Goal: Task Accomplishment & Management: Manage account settings

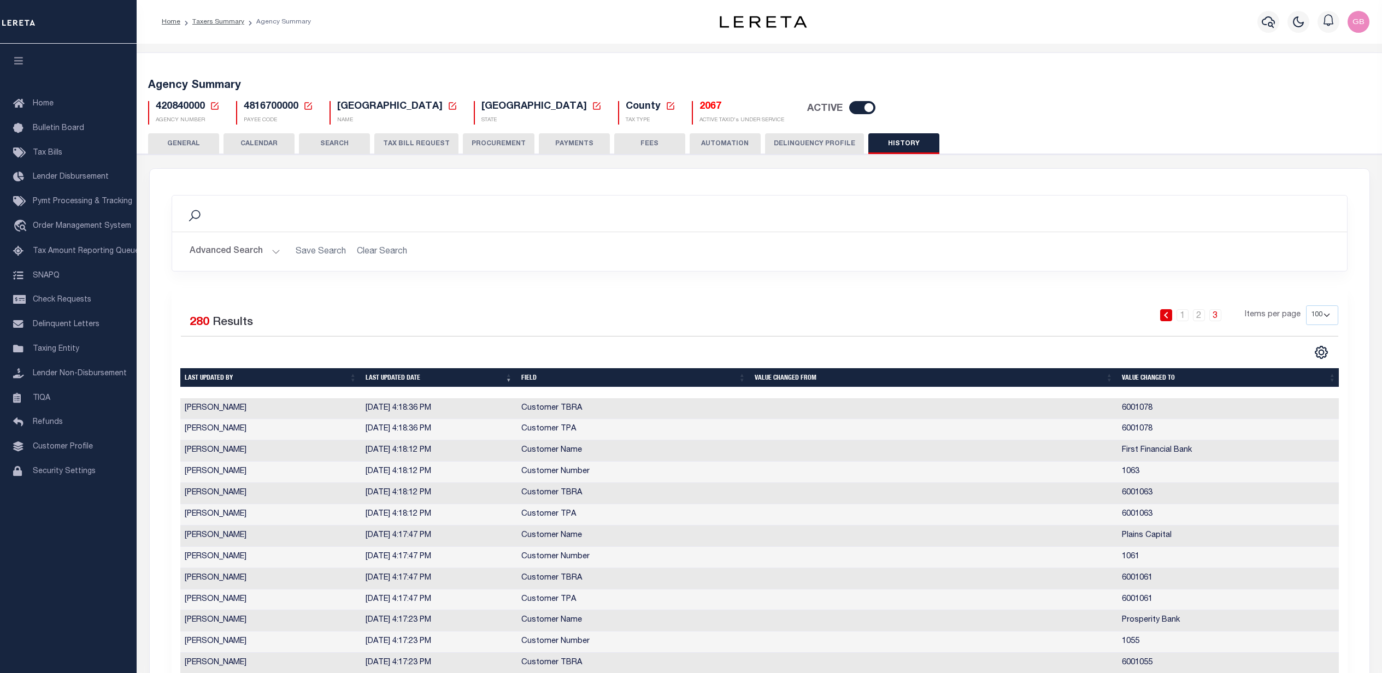
select select "100"
click at [1269, 22] on icon "button" at bounding box center [1268, 21] width 13 height 13
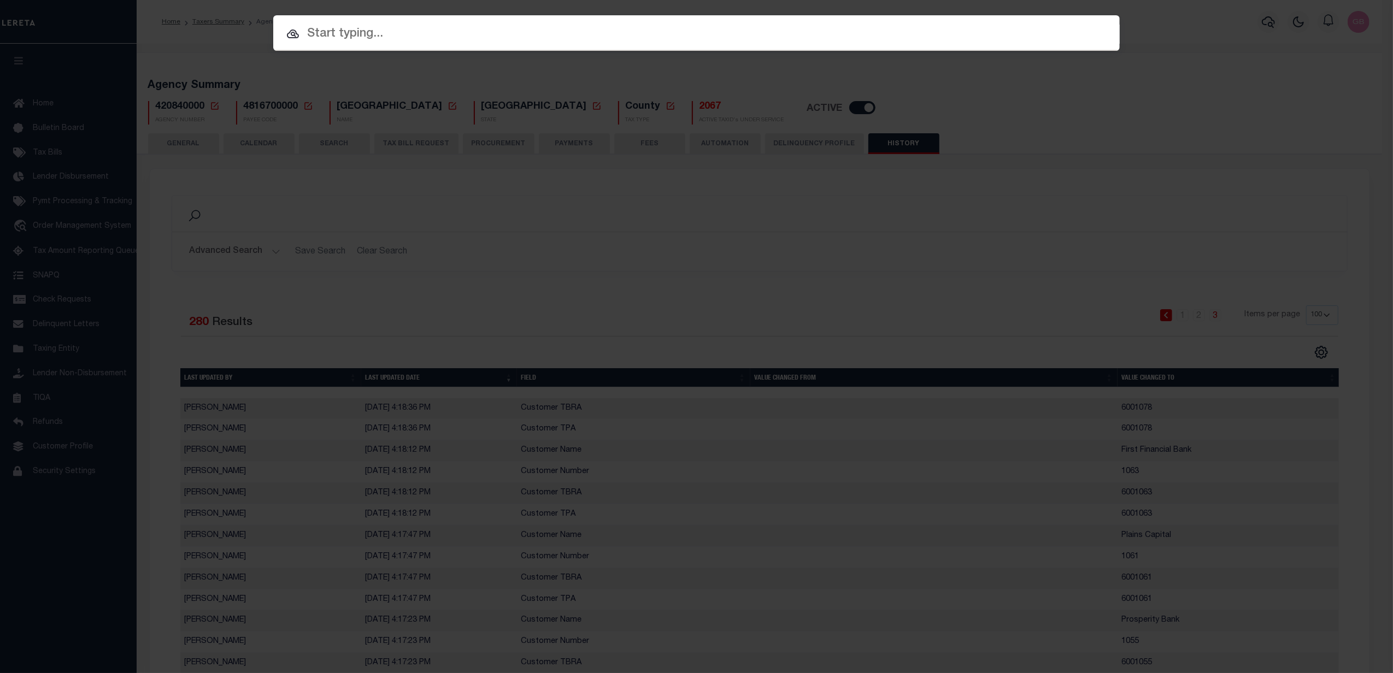
paste input "10023306"
type input "10023306"
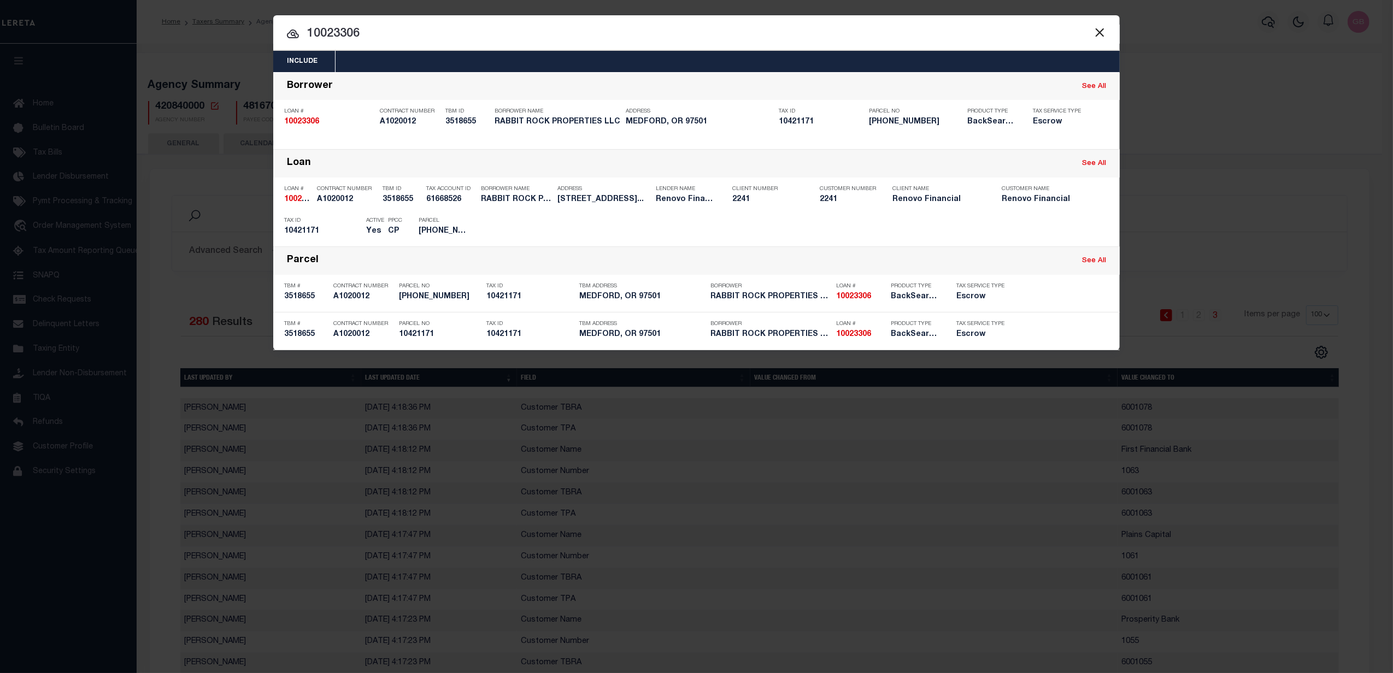
click at [1104, 139] on div "OMS" at bounding box center [1095, 140] width 22 height 12
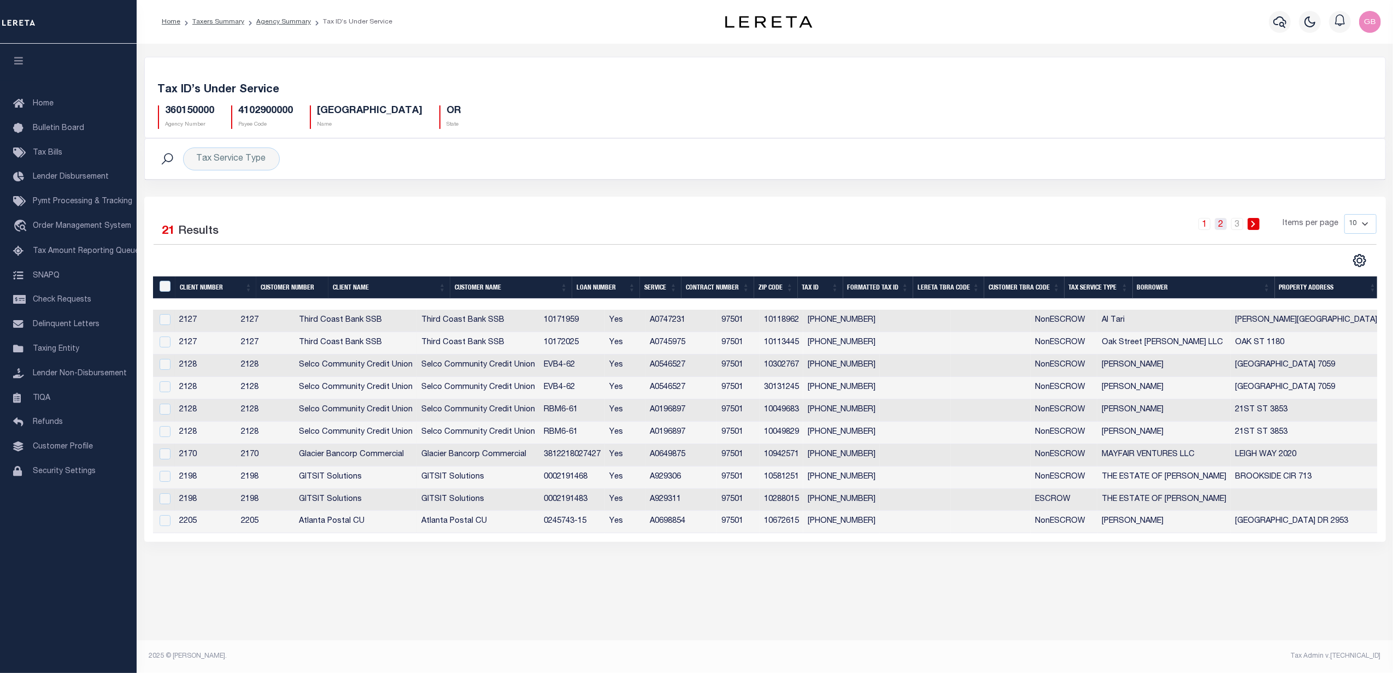
click at [1225, 226] on link "2" at bounding box center [1221, 224] width 12 height 12
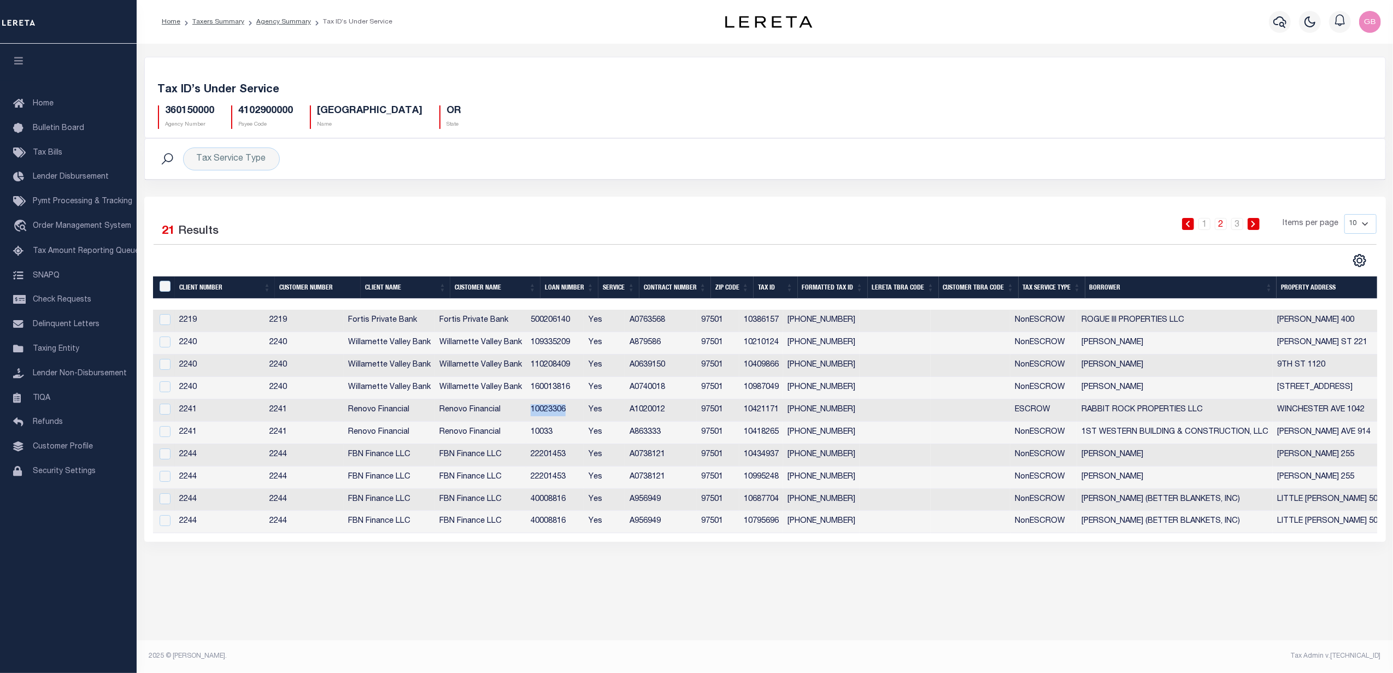
drag, startPoint x: 547, startPoint y: 414, endPoint x: 579, endPoint y: 414, distance: 32.8
click at [584, 414] on td "10023306" at bounding box center [555, 411] width 58 height 22
checkbox input "true"
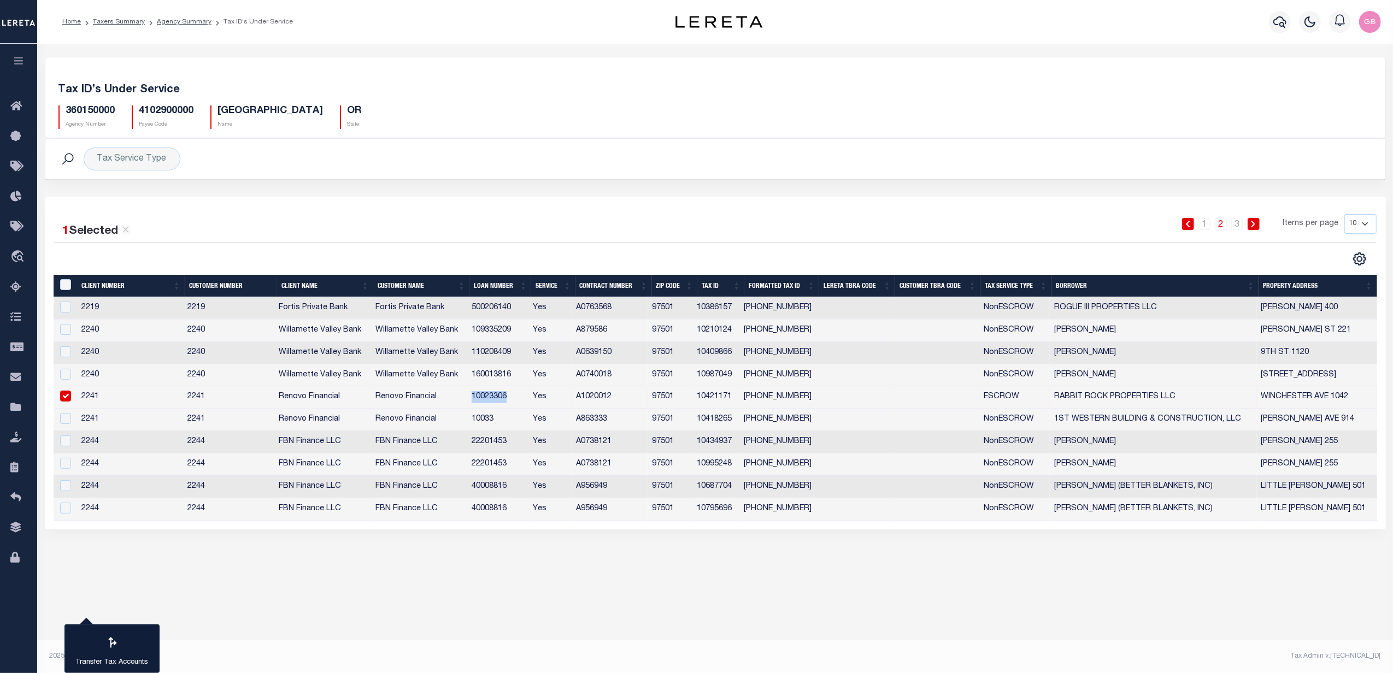
copy td "10023306"
click at [182, 27] on ol "Home Taxers Summary Agency Summary Tax ID’s Under Service" at bounding box center [178, 21] width 248 height 23
drag, startPoint x: 182, startPoint y: 24, endPoint x: 192, endPoint y: 33, distance: 13.9
click at [181, 24] on link "Agency Summary" at bounding box center [184, 22] width 55 height 7
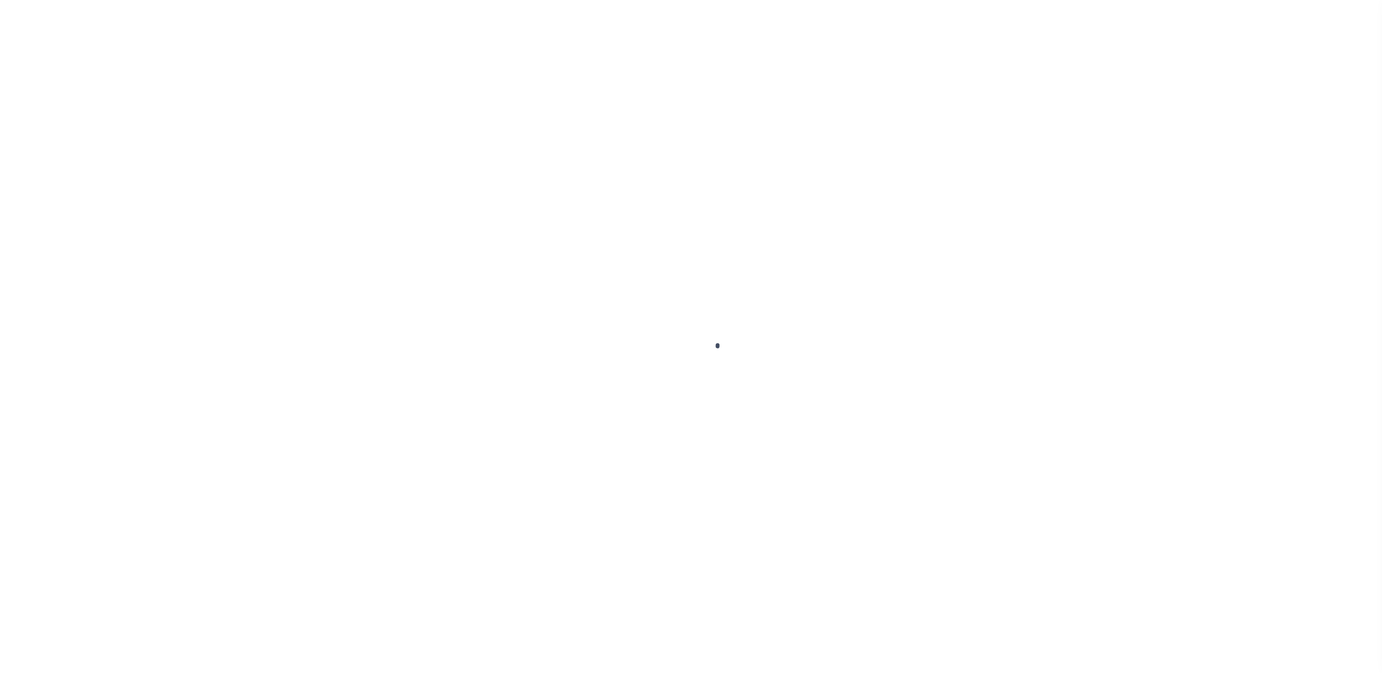
type input "10023306"
type input "RABBIT ROCK PROPERTIES LLC"
select select
select select "400"
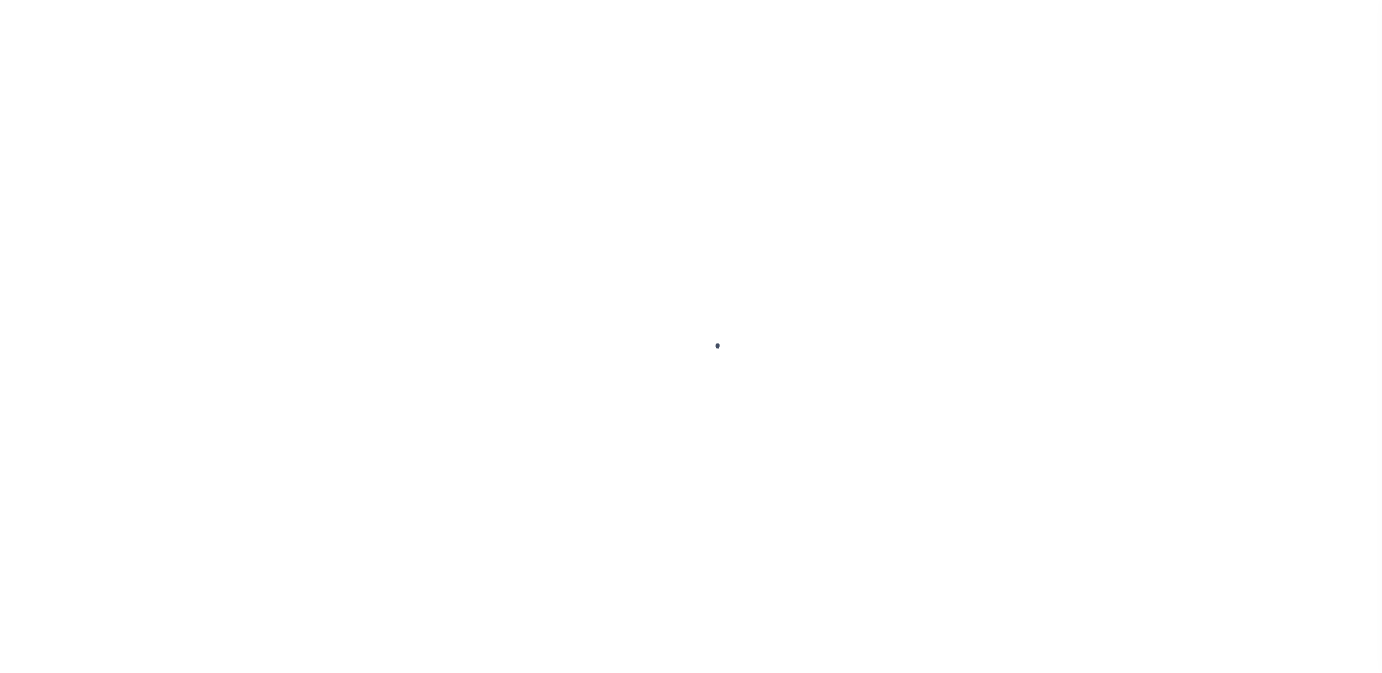
select select "Escrow"
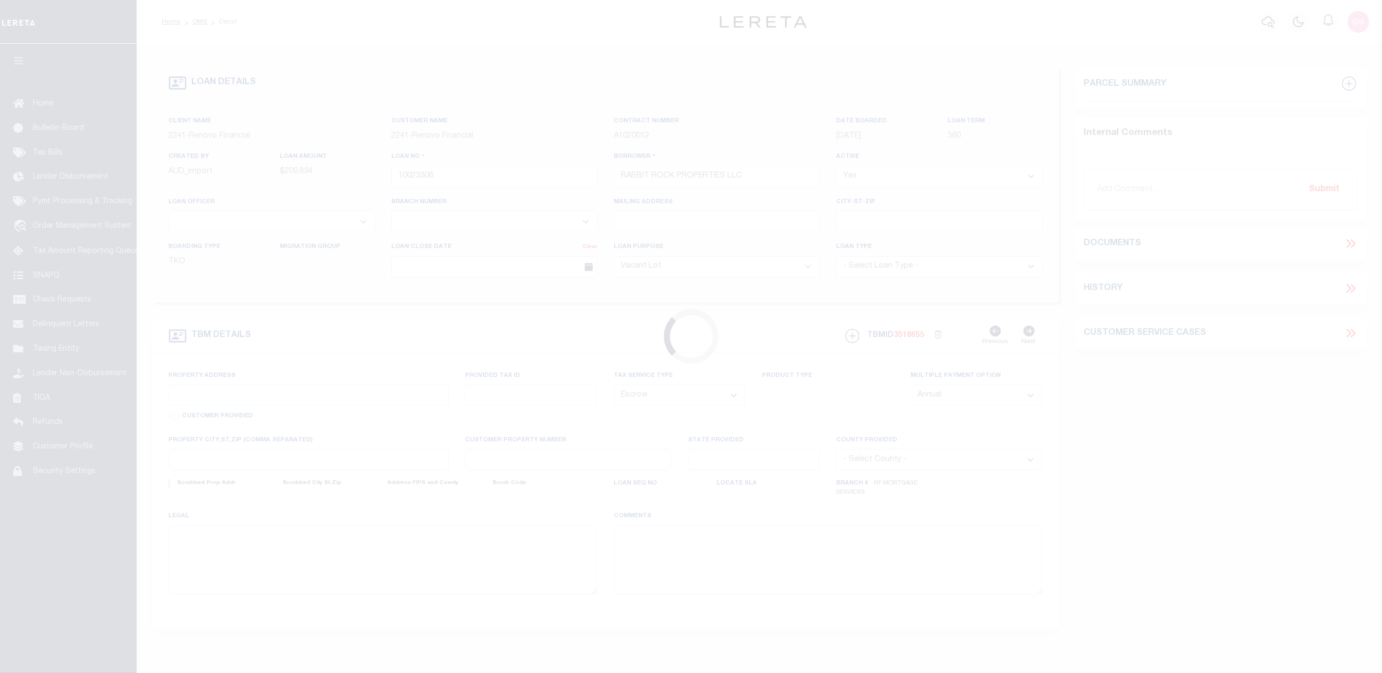
select select "164194"
select select "25067"
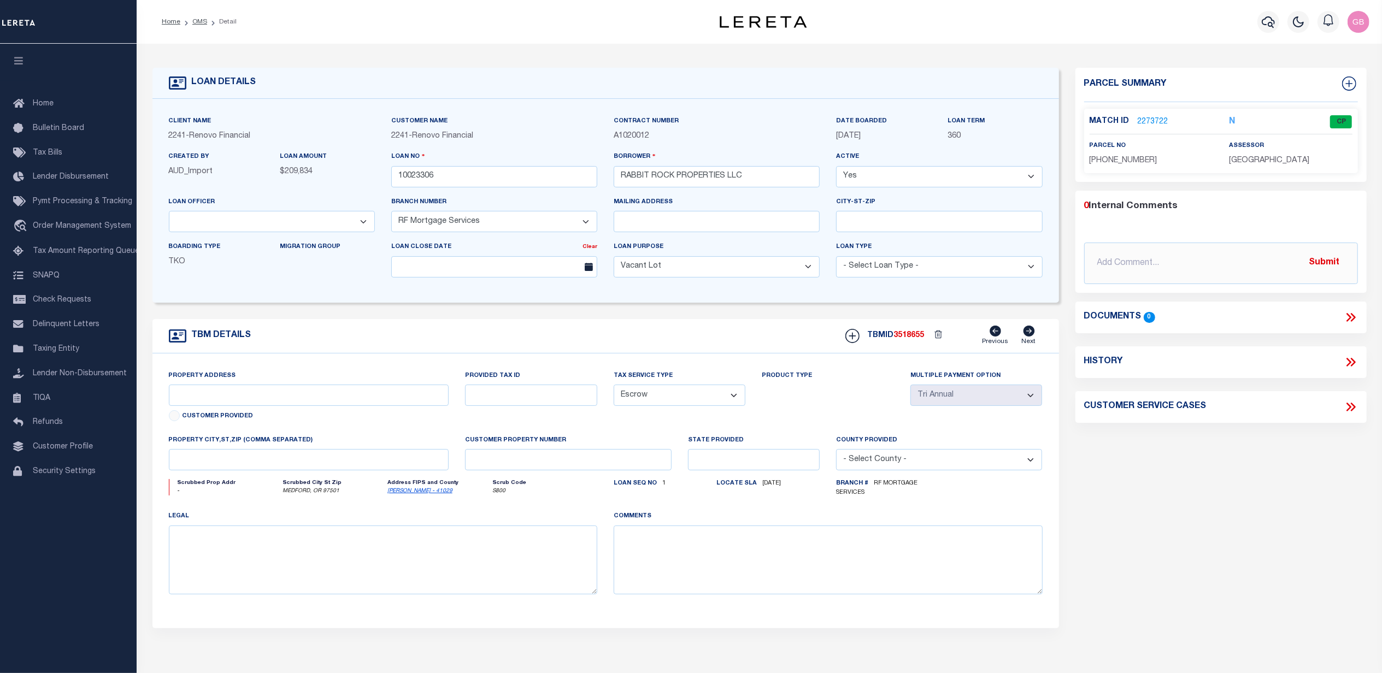
type input "[STREET_ADDRESS]"
type input "10421171"
type input "MEDFORD, OR 97501"
type input "a0kUS00000EDaSE"
type input "OR"
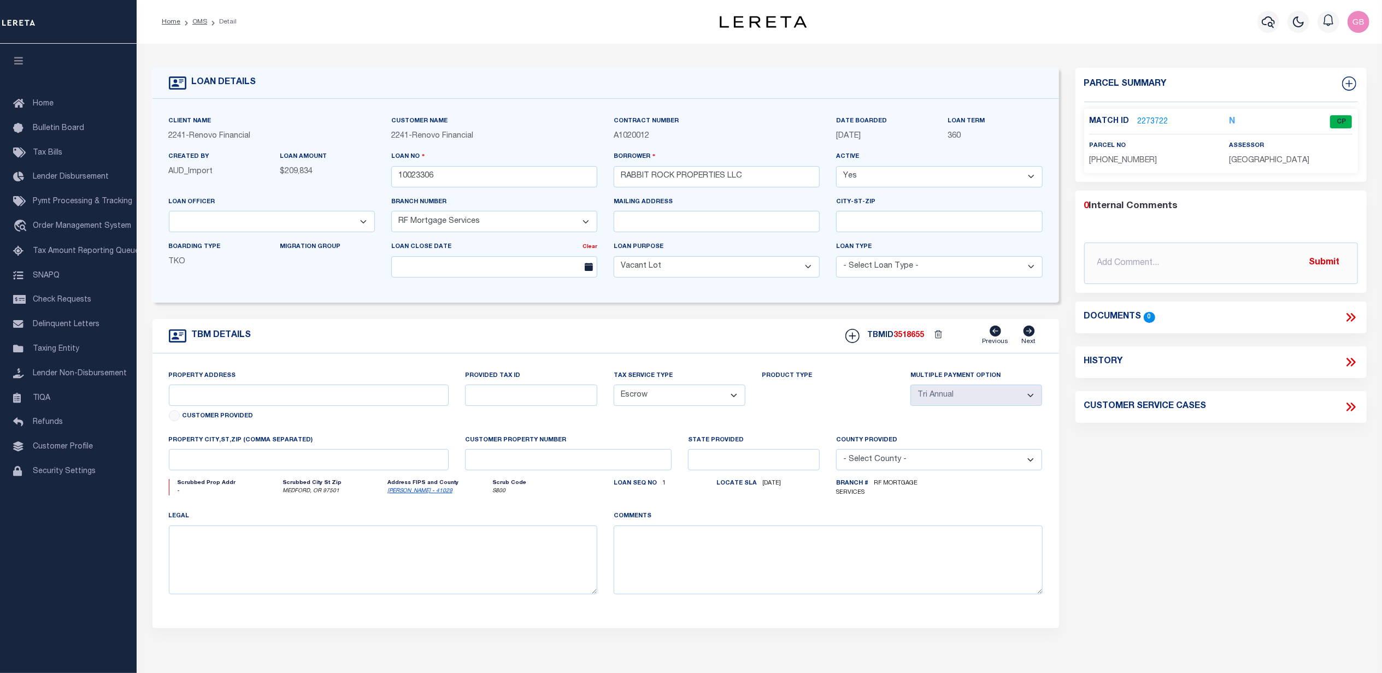
select select
click at [1147, 118] on link "2273722" at bounding box center [1153, 121] width 31 height 11
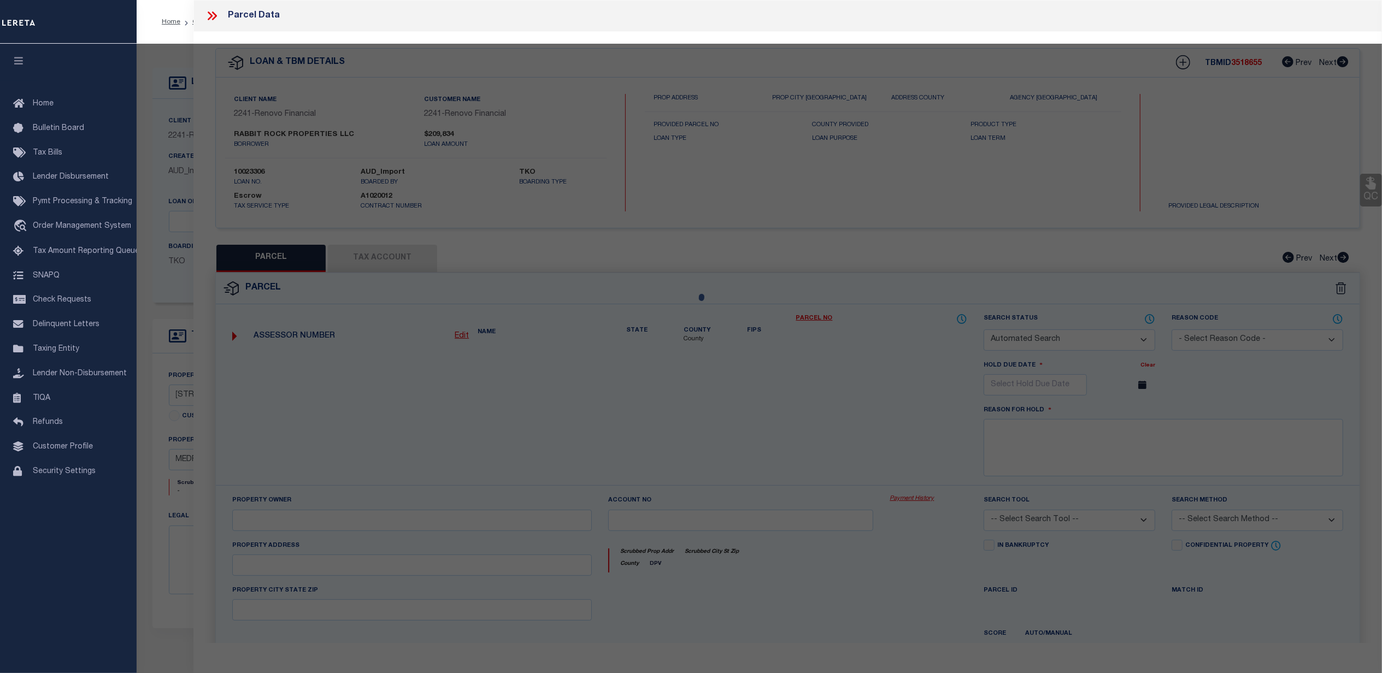
checkbox input "false"
select select "CP"
type input "RABBIT ROCK PROPERTIES LLC"
select select "AGW"
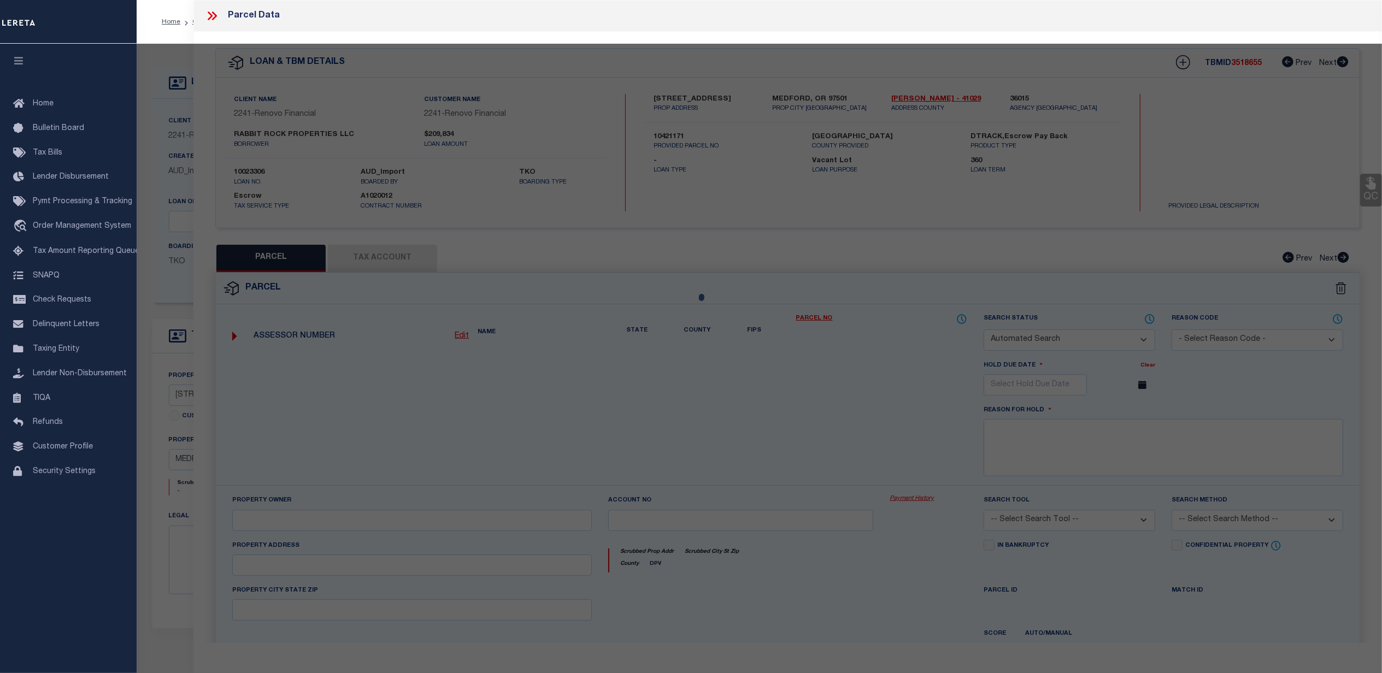
select select
type input "1042 WINCHESTER AVE"
type input "MEDFORD, OR 97501"
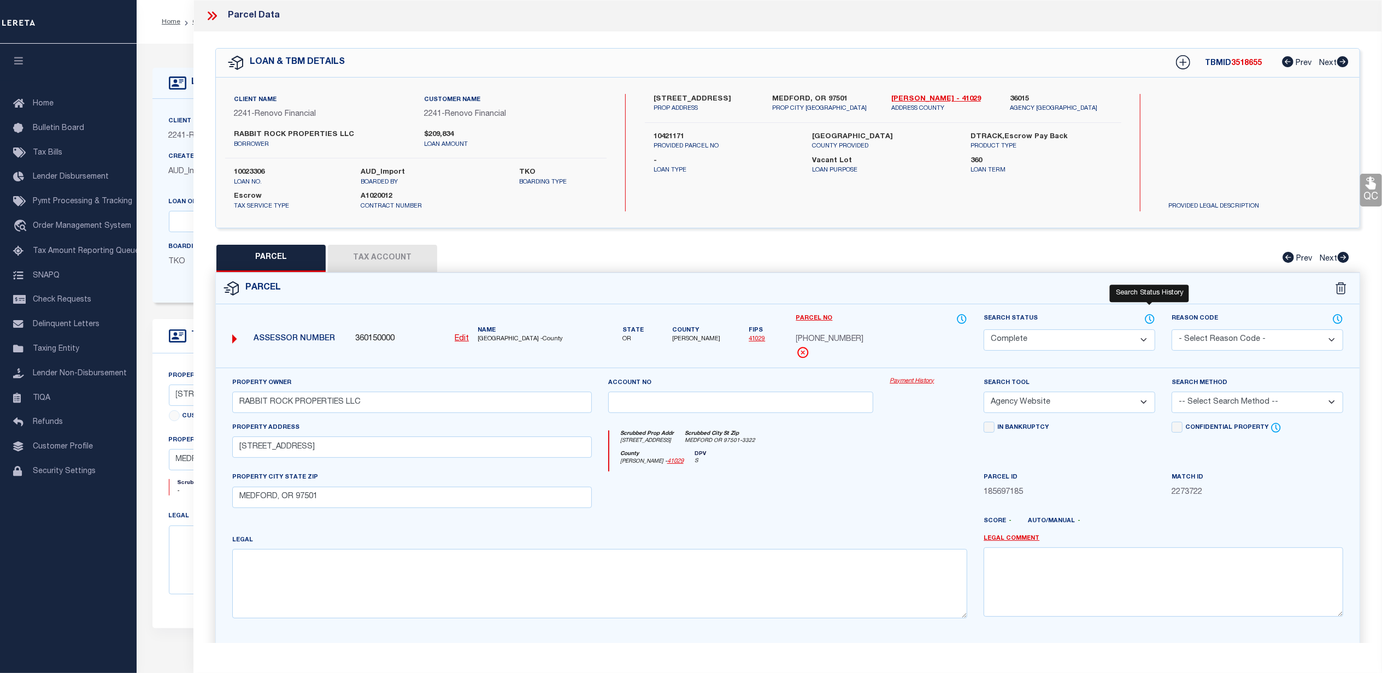
click at [1152, 320] on icon at bounding box center [1150, 319] width 11 height 12
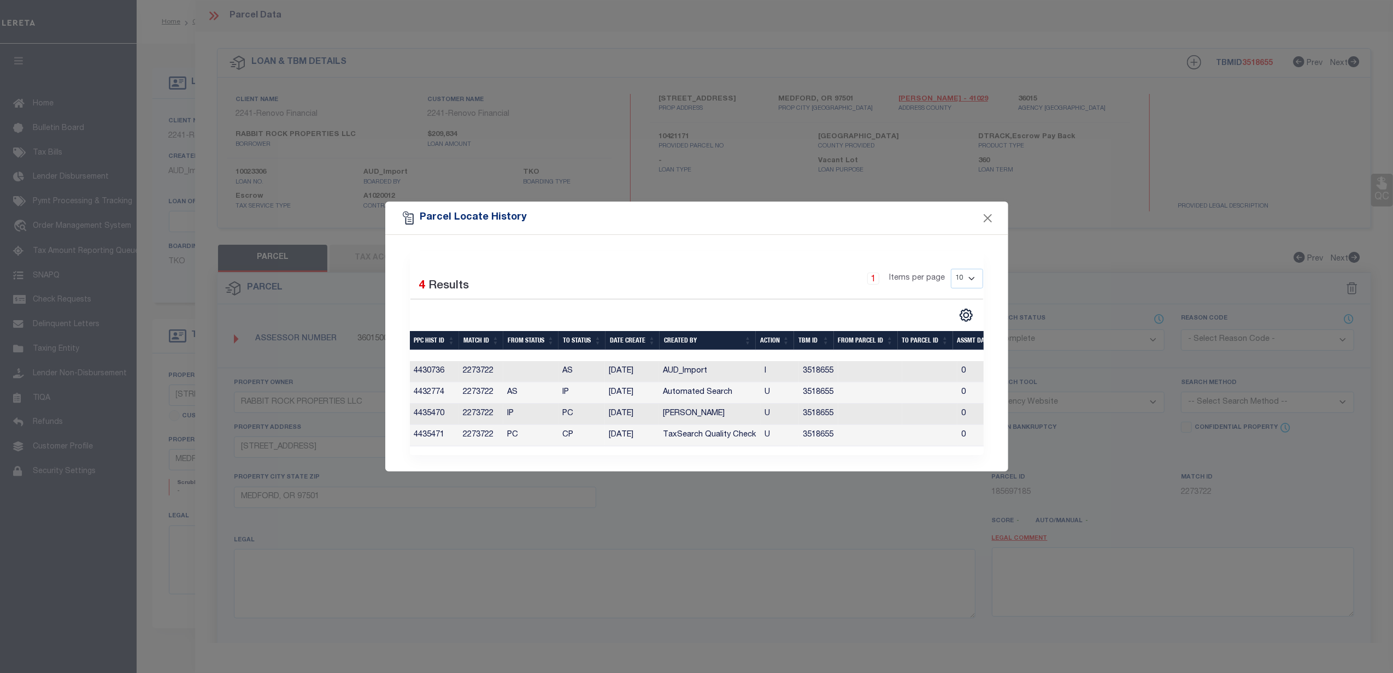
click at [989, 613] on div "Parcel Locate History Selected 4 Results 1 Items per page 10 25 50 100" at bounding box center [696, 336] width 1393 height 673
click at [989, 215] on button "Close" at bounding box center [988, 218] width 14 height 14
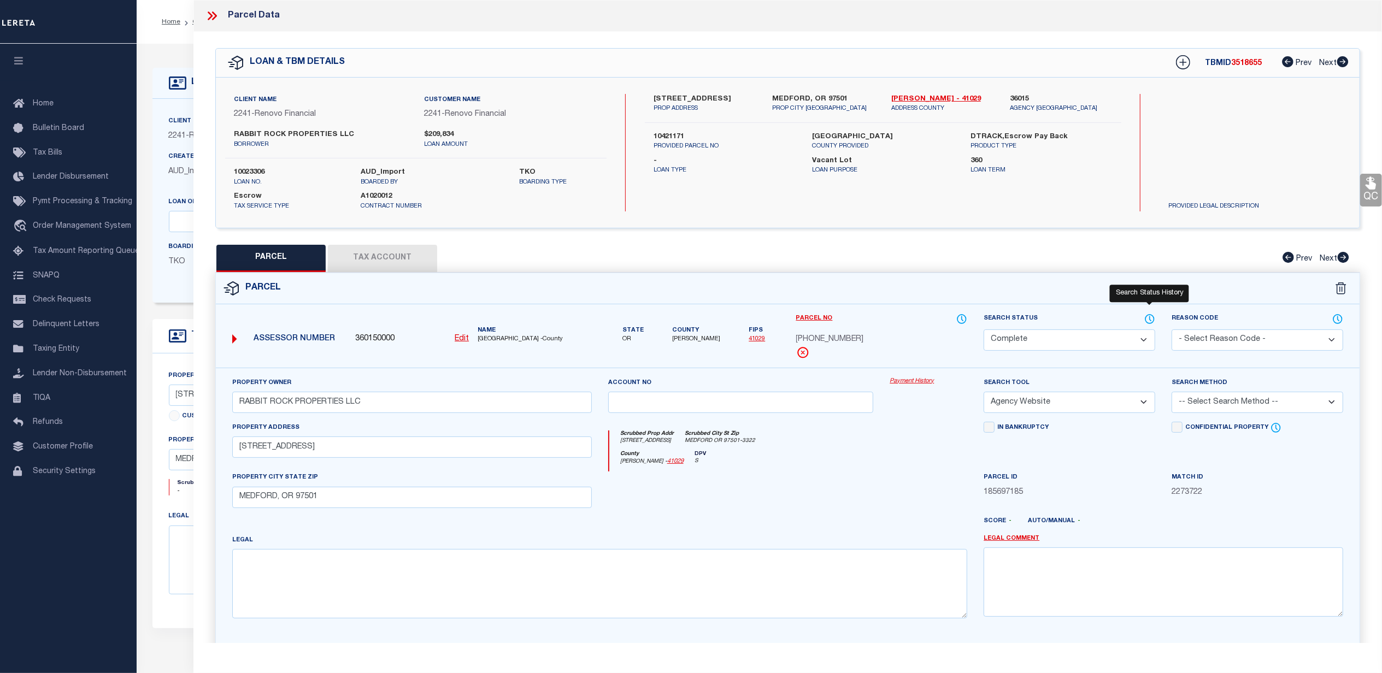
click at [1150, 320] on icon at bounding box center [1150, 319] width 11 height 12
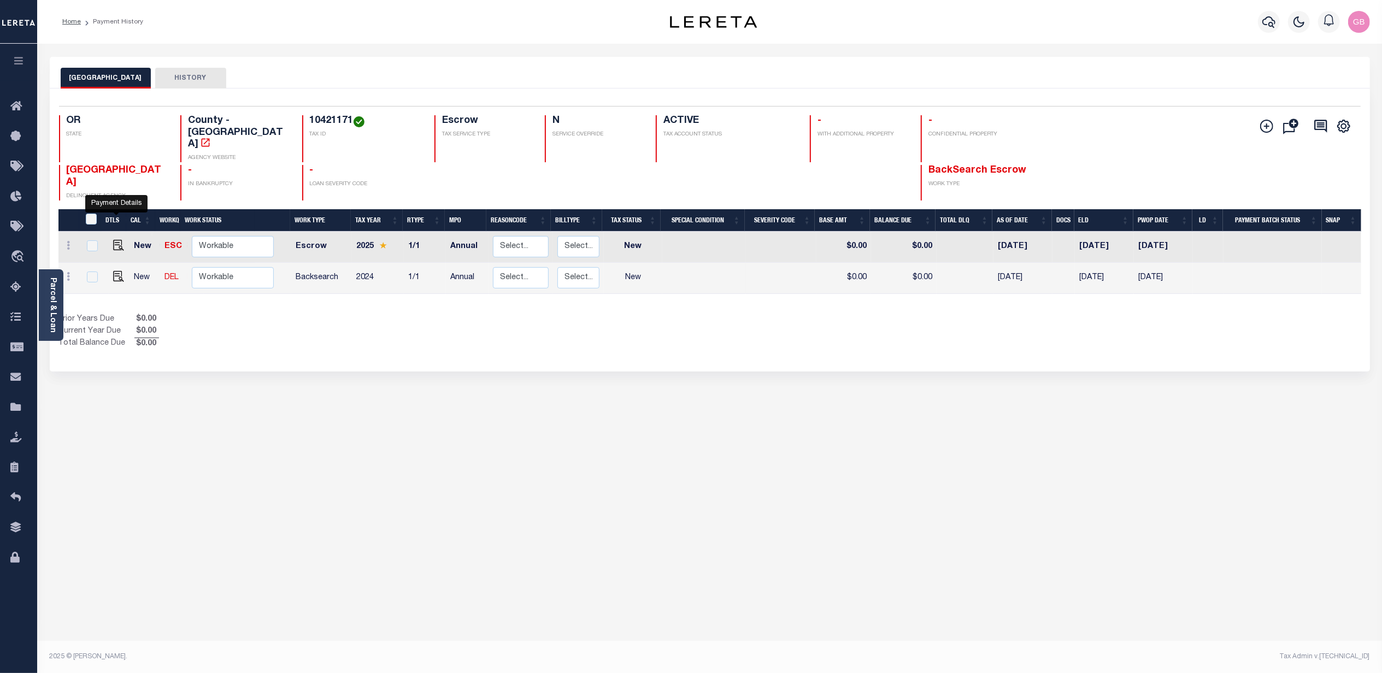
drag, startPoint x: 114, startPoint y: 226, endPoint x: 126, endPoint y: 254, distance: 30.1
click at [114, 240] on img "" at bounding box center [118, 245] width 11 height 11
checkbox input "true"
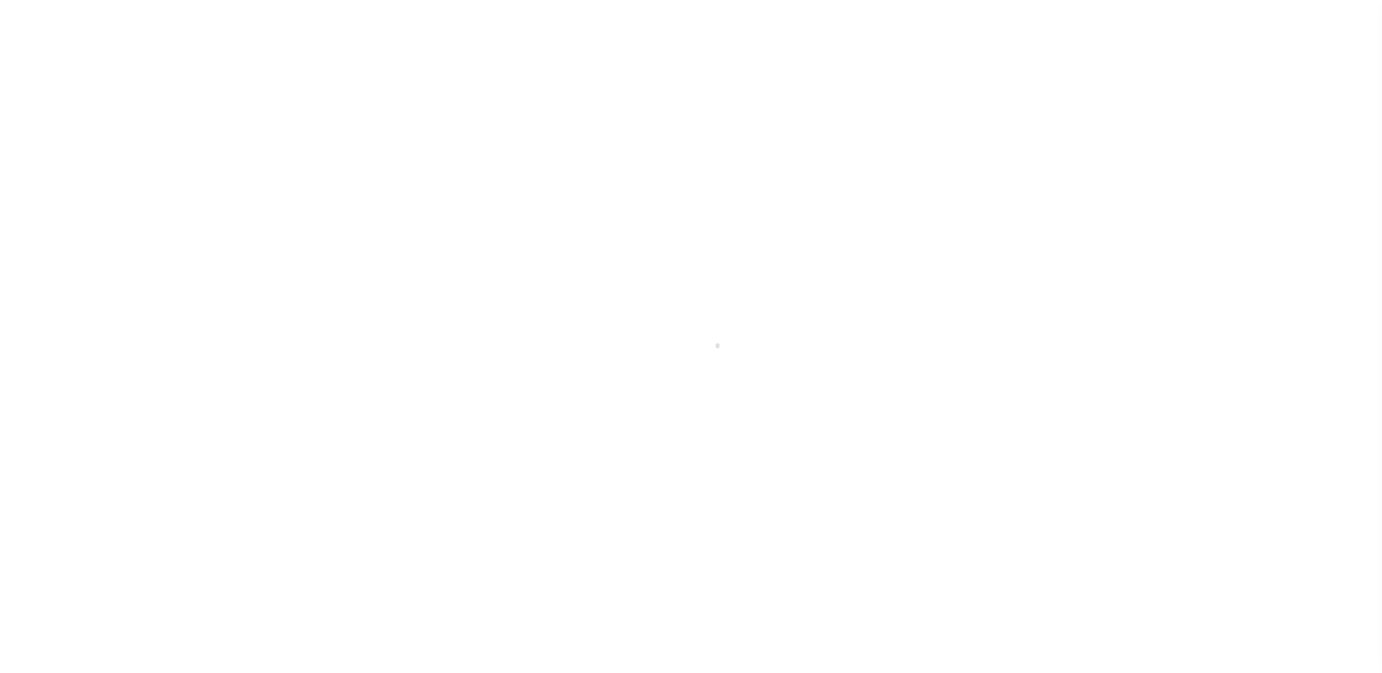
checkbox input "false"
type input "Annual"
type input "10/01/2025"
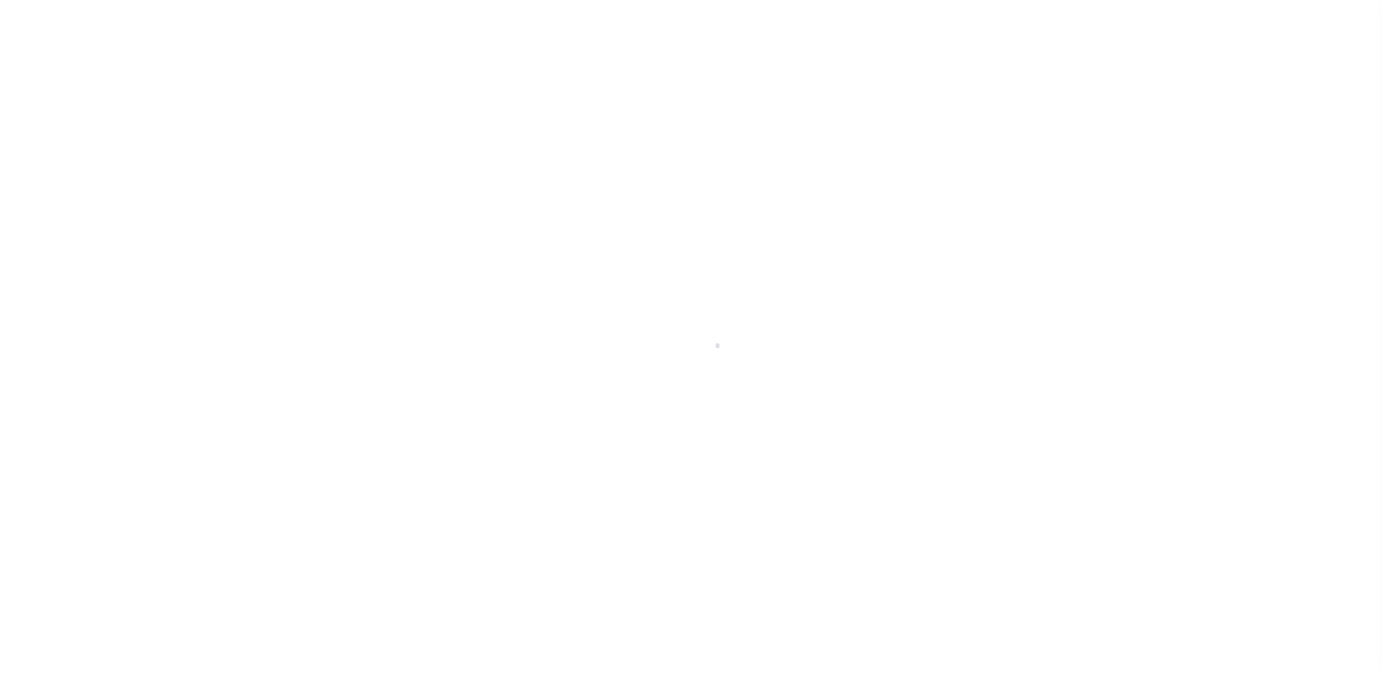
select select "NW2"
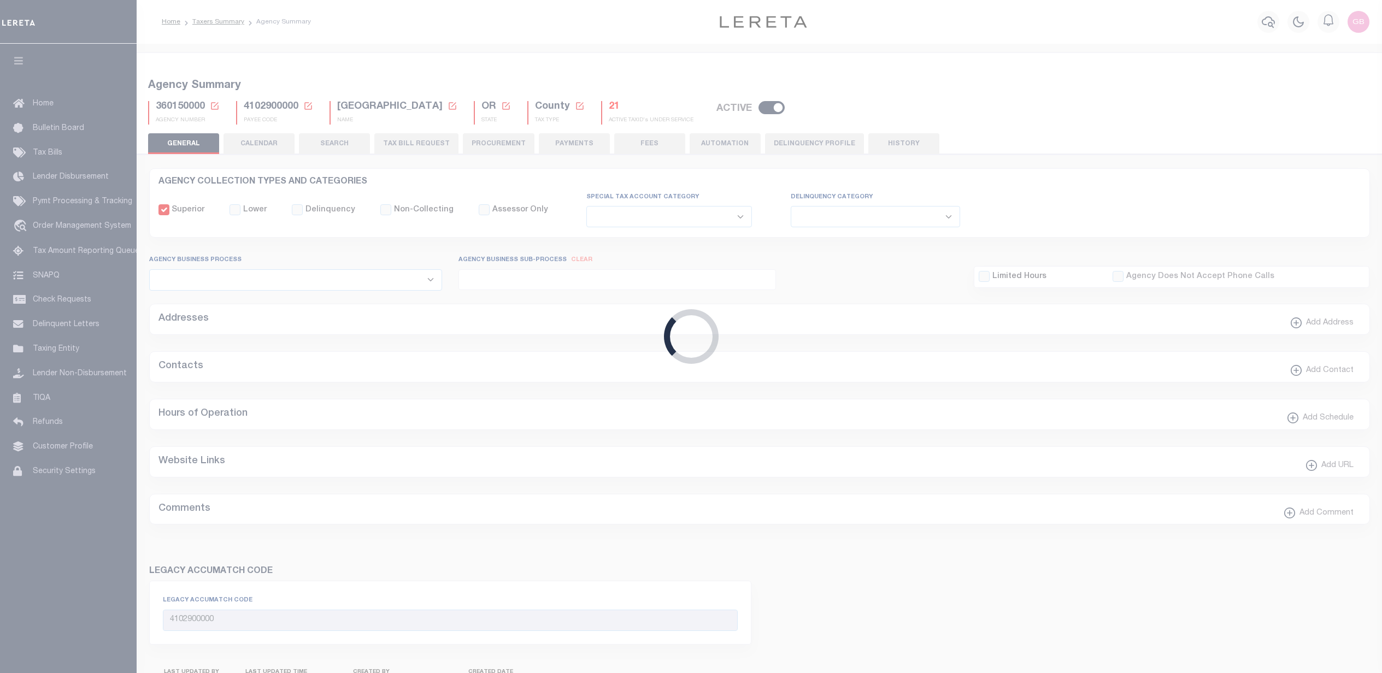
select select
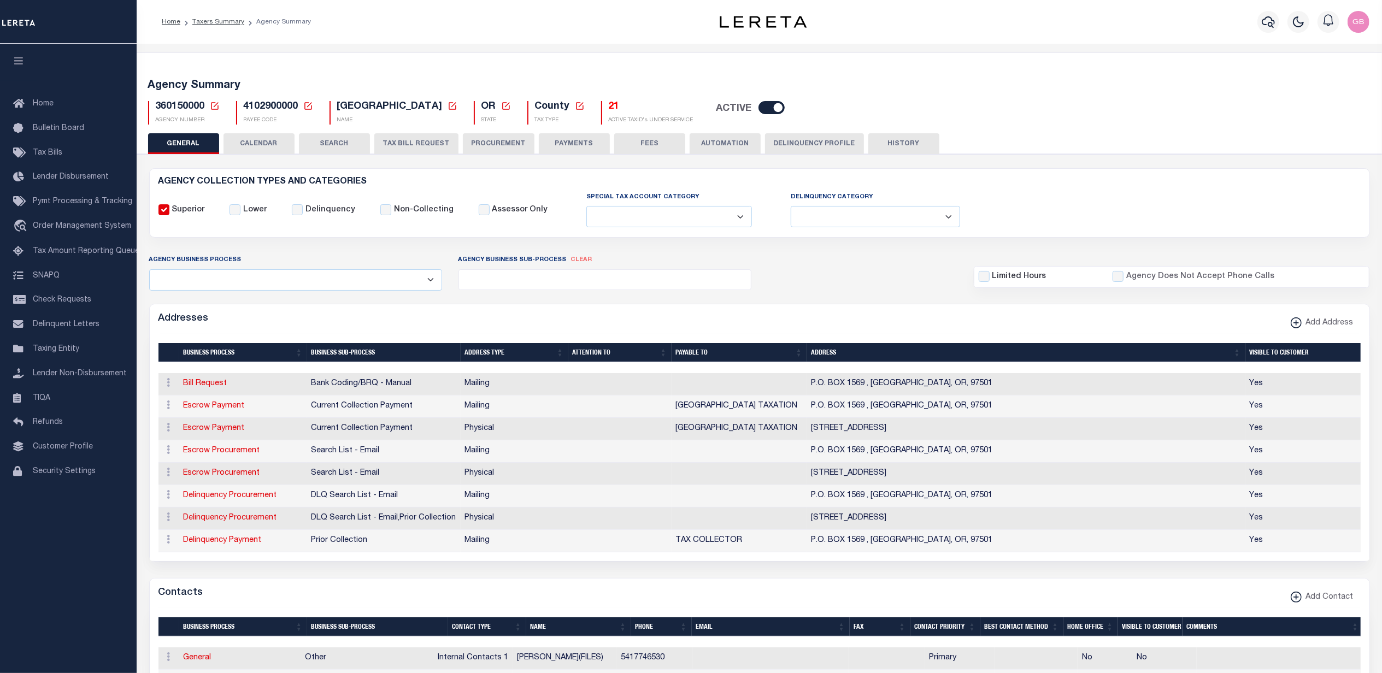
click at [403, 143] on button "TAX BILL REQUEST" at bounding box center [416, 143] width 84 height 21
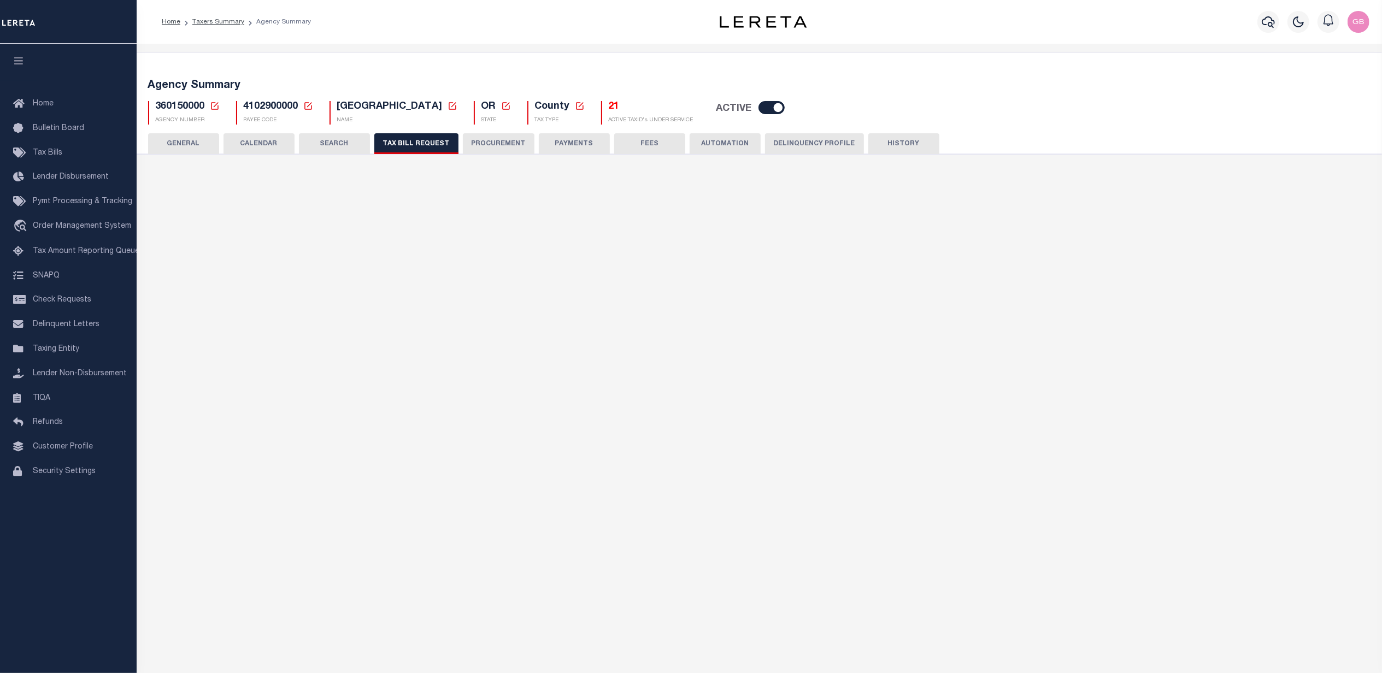
select select "100"
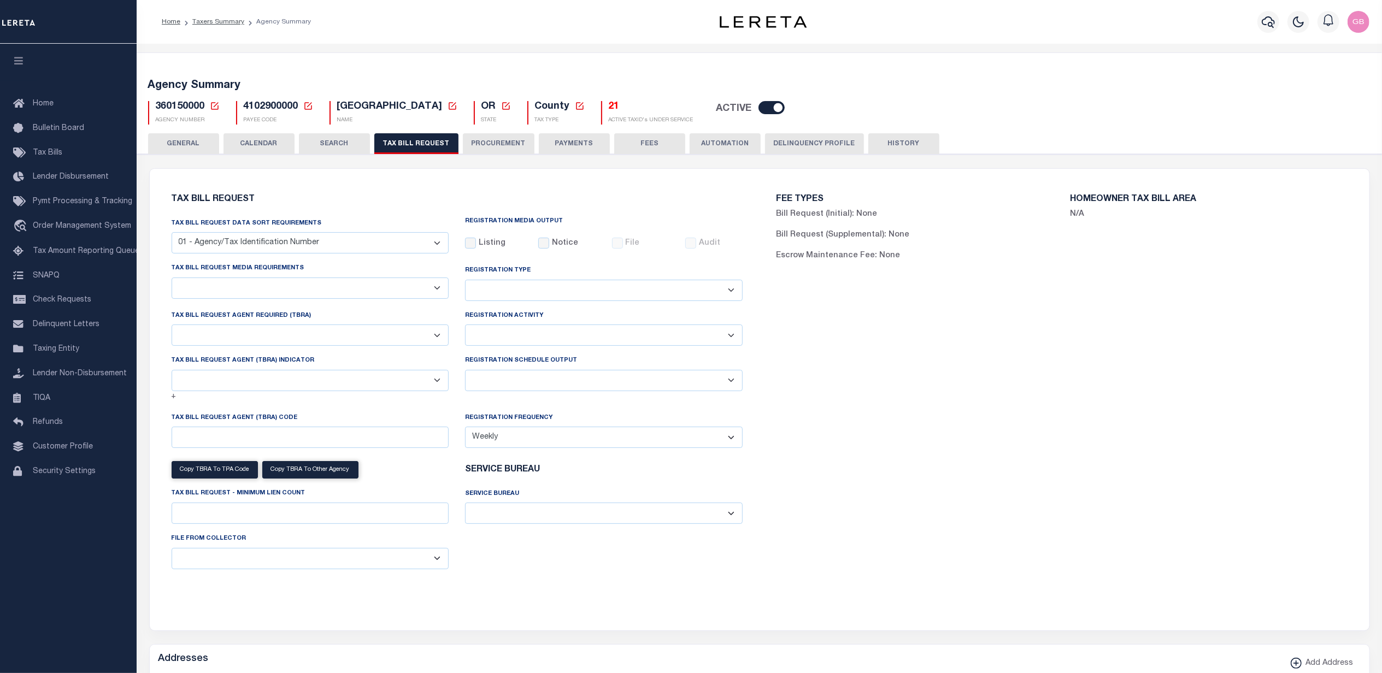
checkbox input "false"
select select "22"
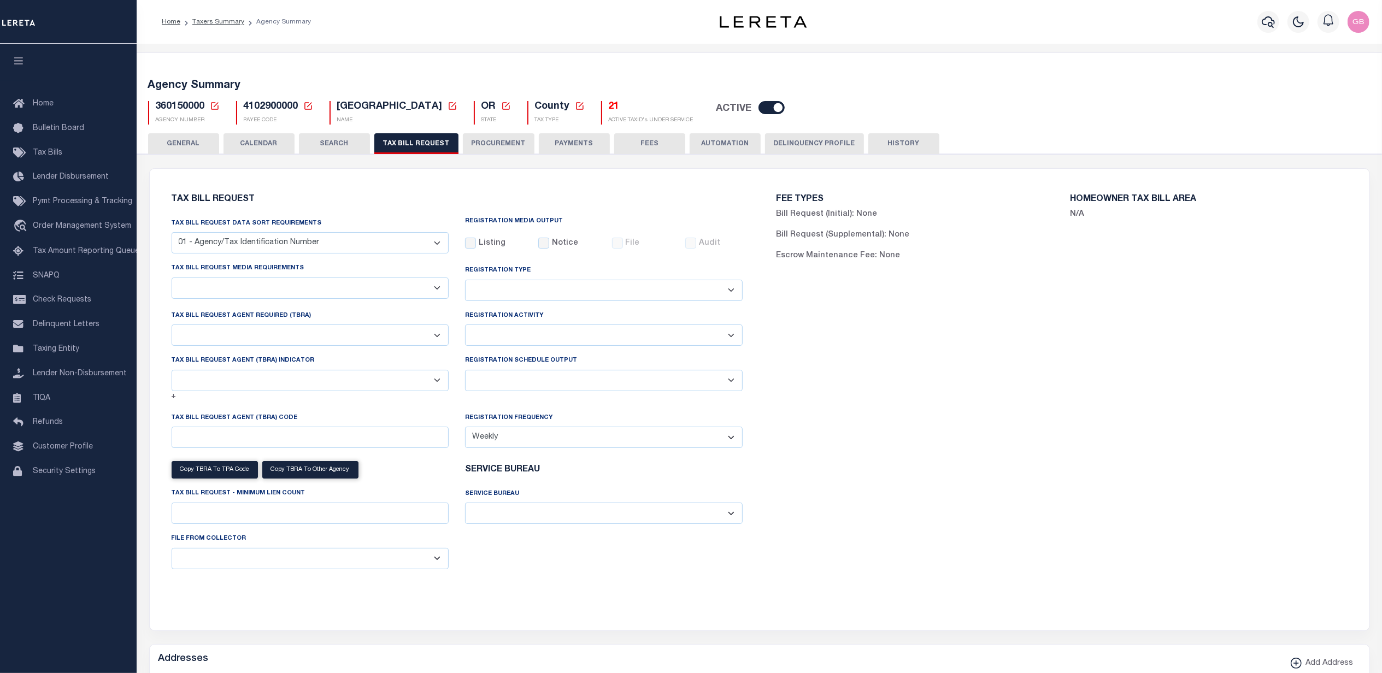
select select "true"
select select "9"
type input "LTS"
select select
type input "1"
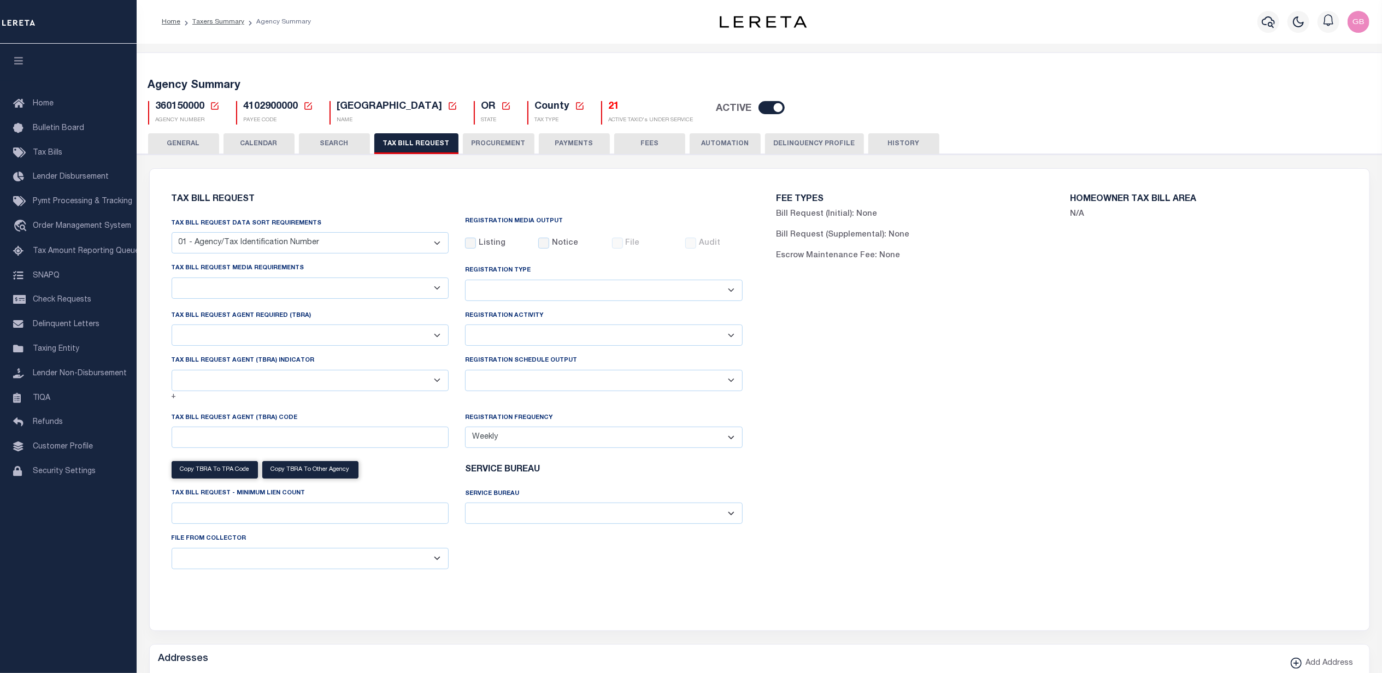
select select "4100743000"
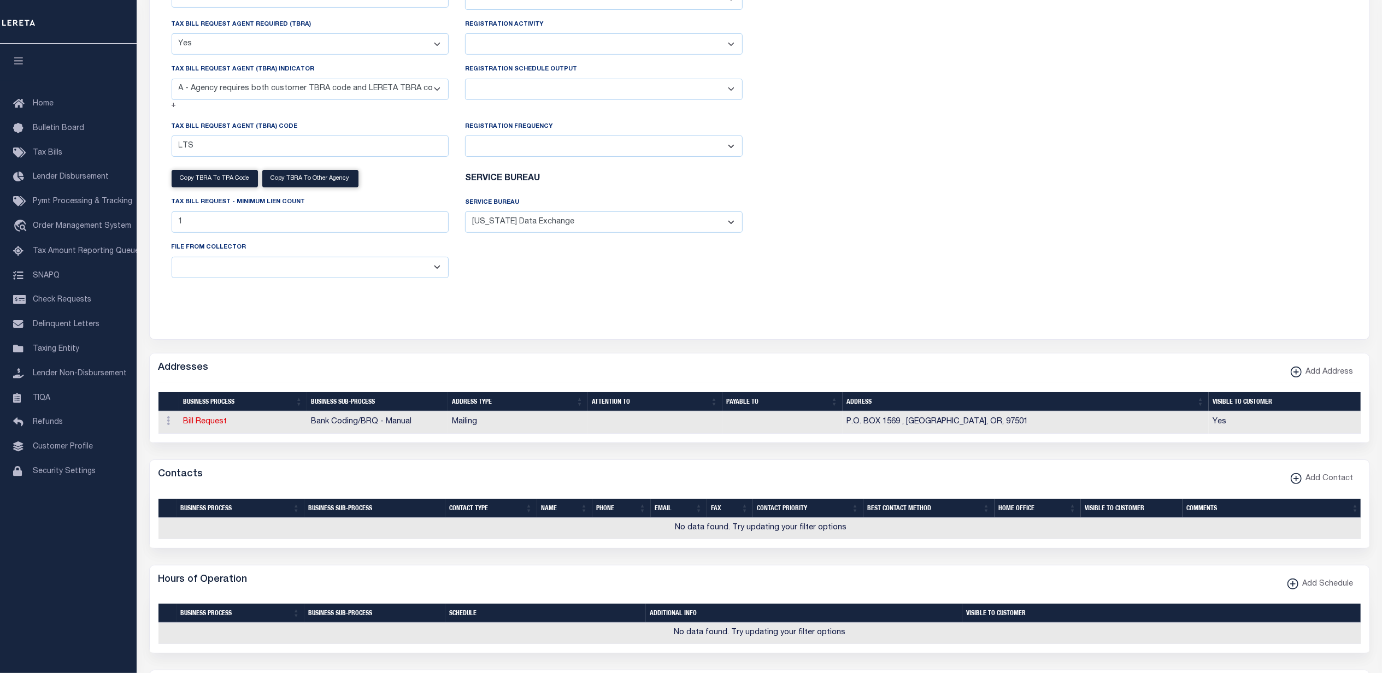
select select "100"
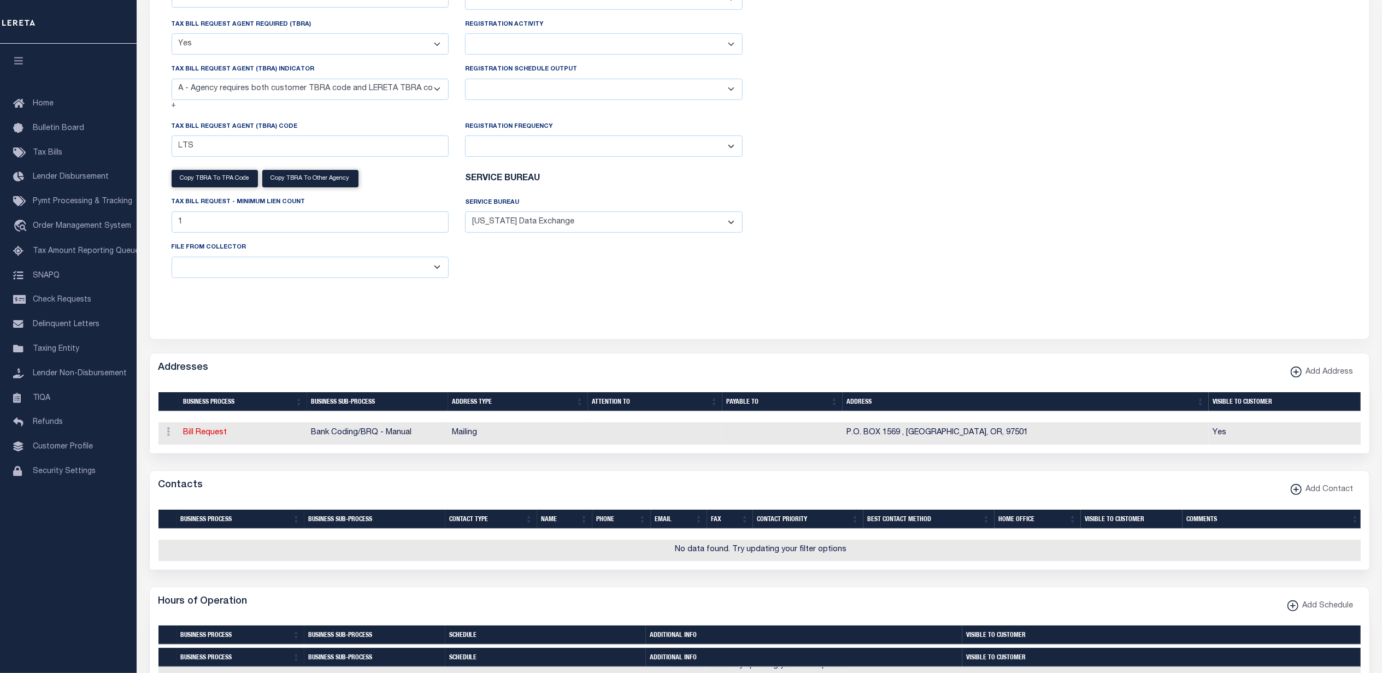
scroll to position [1338, 0]
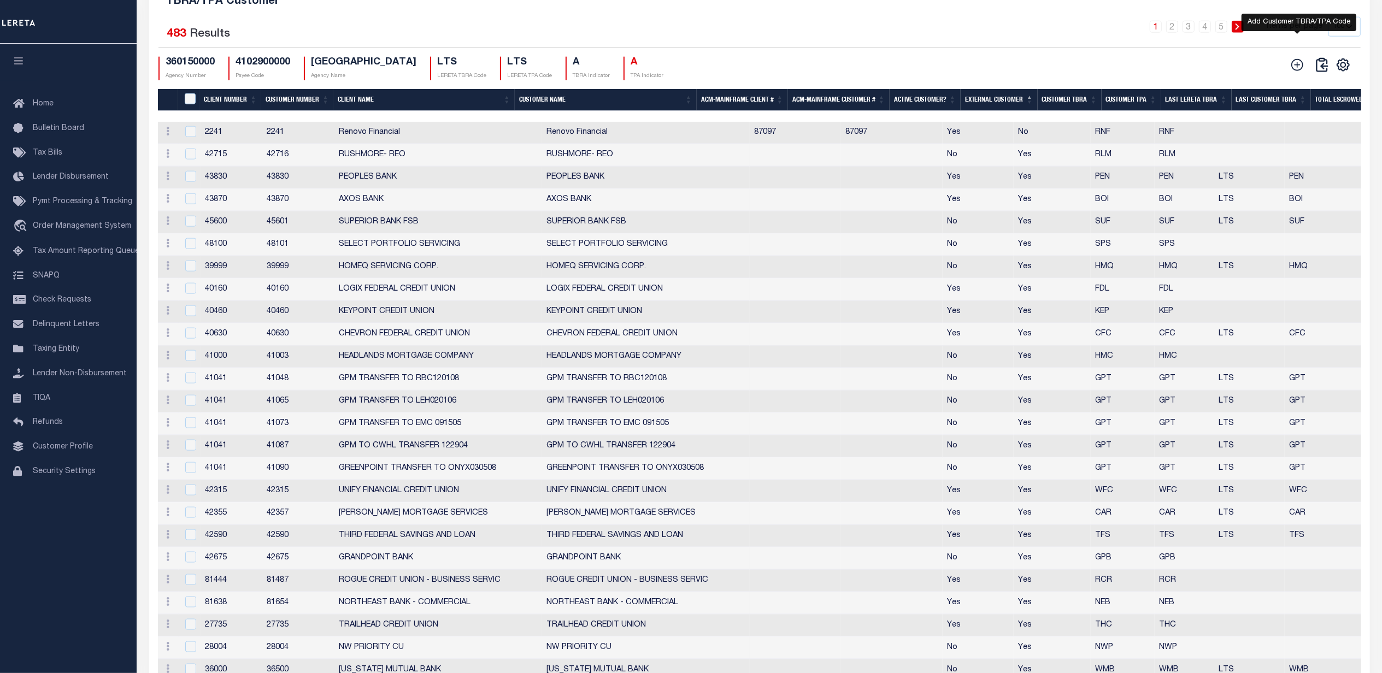
click at [1297, 72] on icon at bounding box center [1298, 65] width 14 height 14
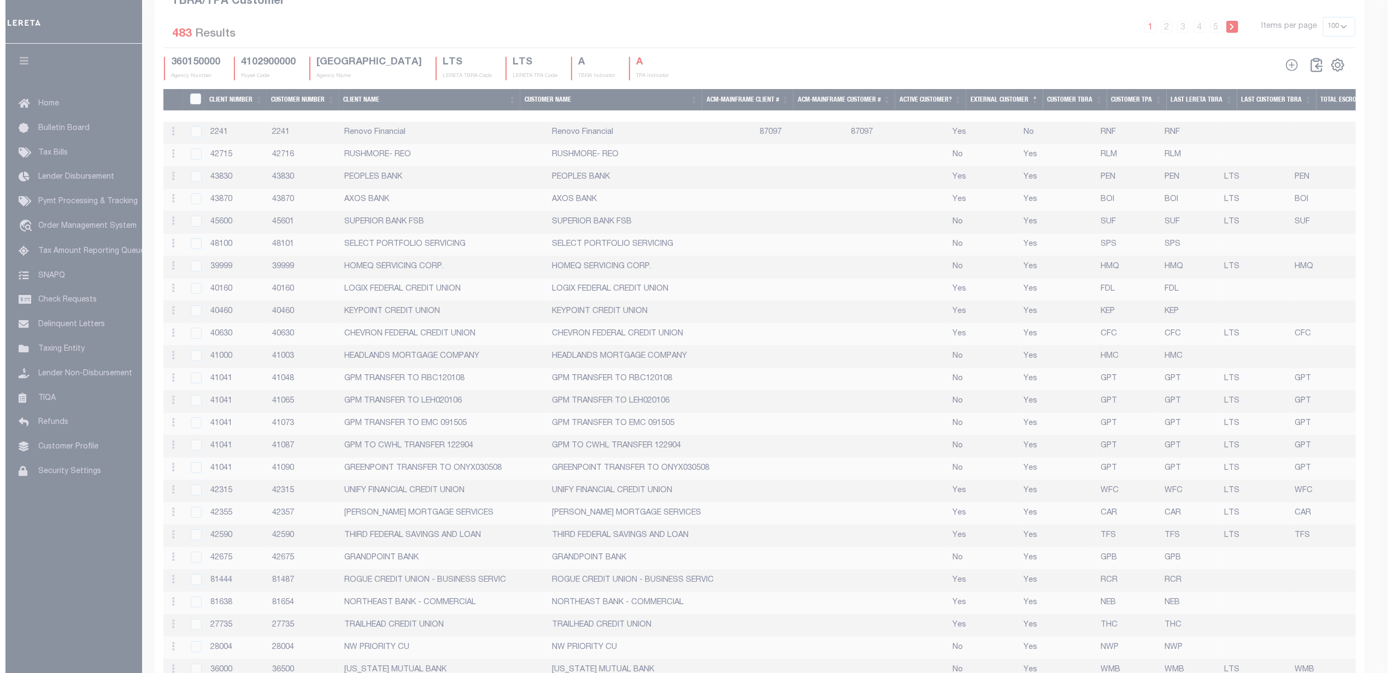
scroll to position [1305, 0]
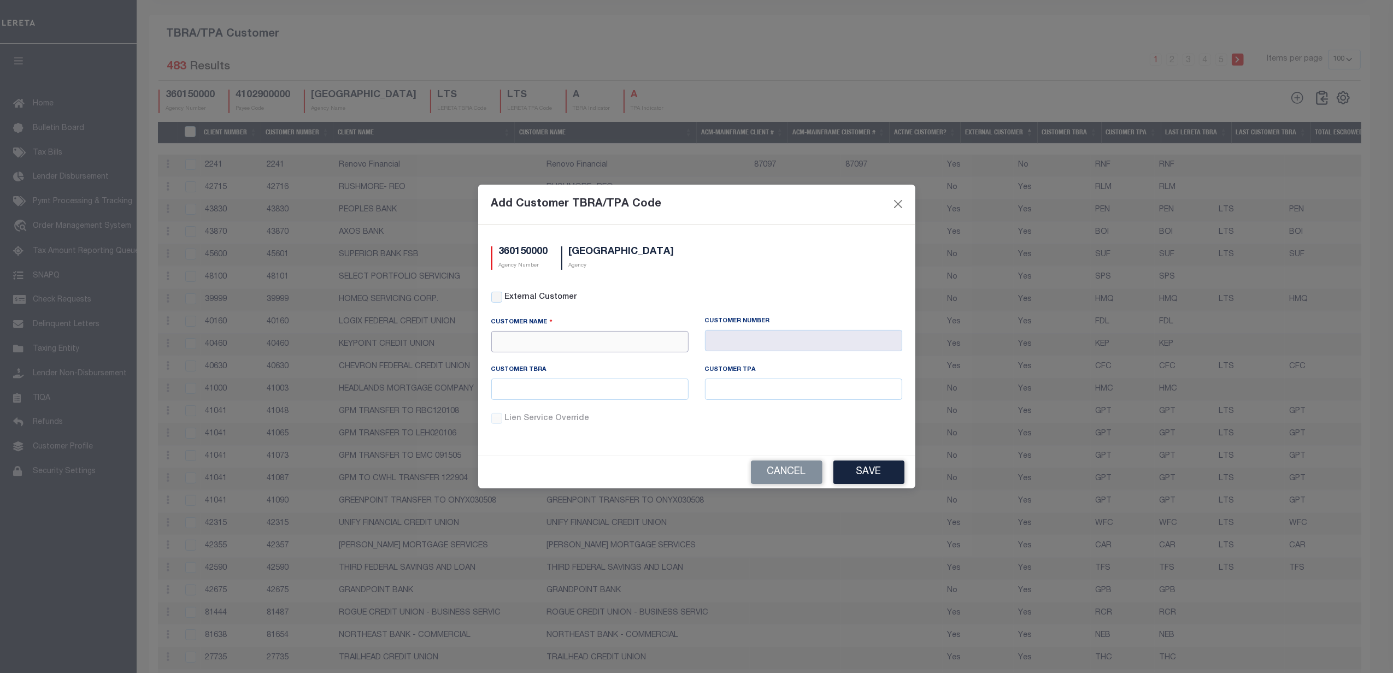
click at [582, 339] on input "text" at bounding box center [589, 341] width 197 height 21
type input "2241"
click at [637, 392] on input "text" at bounding box center [589, 389] width 197 height 21
type input "RNF"
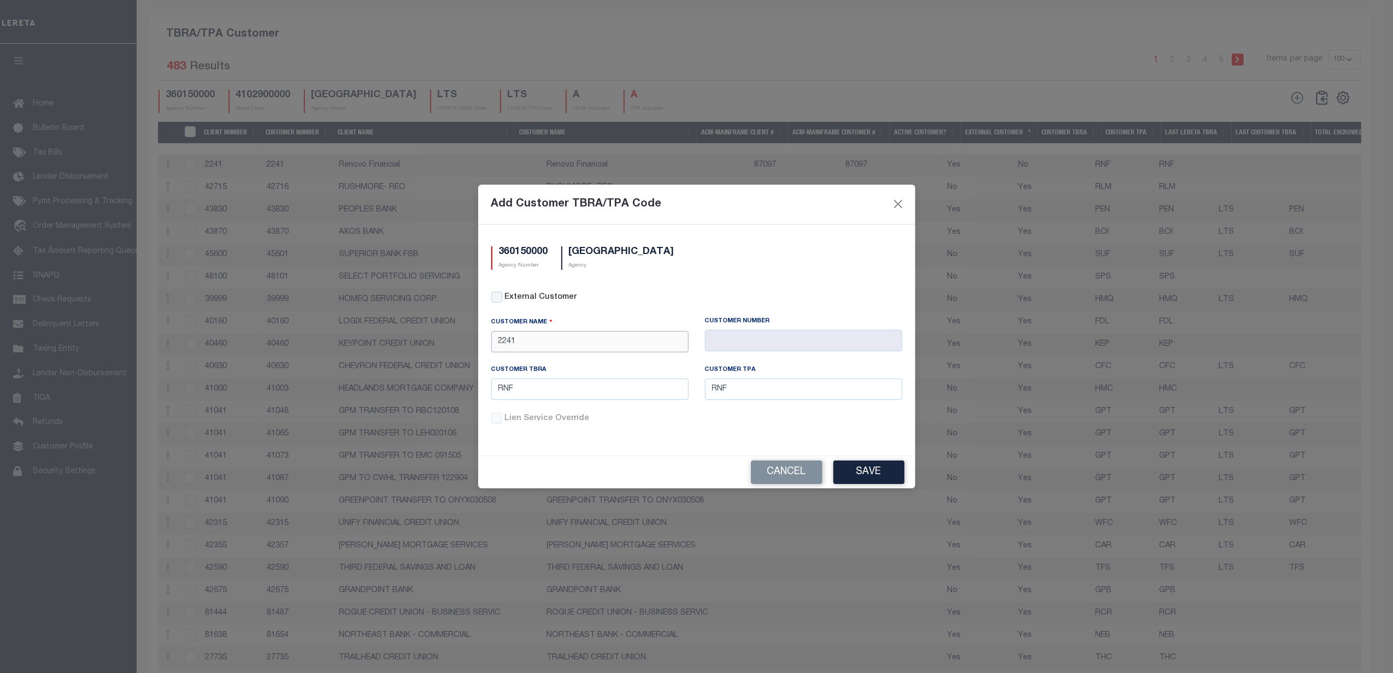
click at [617, 347] on input "2241" at bounding box center [589, 341] width 197 height 21
drag, startPoint x: 621, startPoint y: 341, endPoint x: 639, endPoint y: 298, distance: 46.3
click at [433, 341] on div "Add Customer TBRA/TPA Code 360150000 Agency Number JACKSON COUNTY Agency Extern…" at bounding box center [696, 336] width 1393 height 673
click at [640, 361] on div "Renasant Bank" at bounding box center [590, 361] width 196 height 17
type input "Renasant Bank"
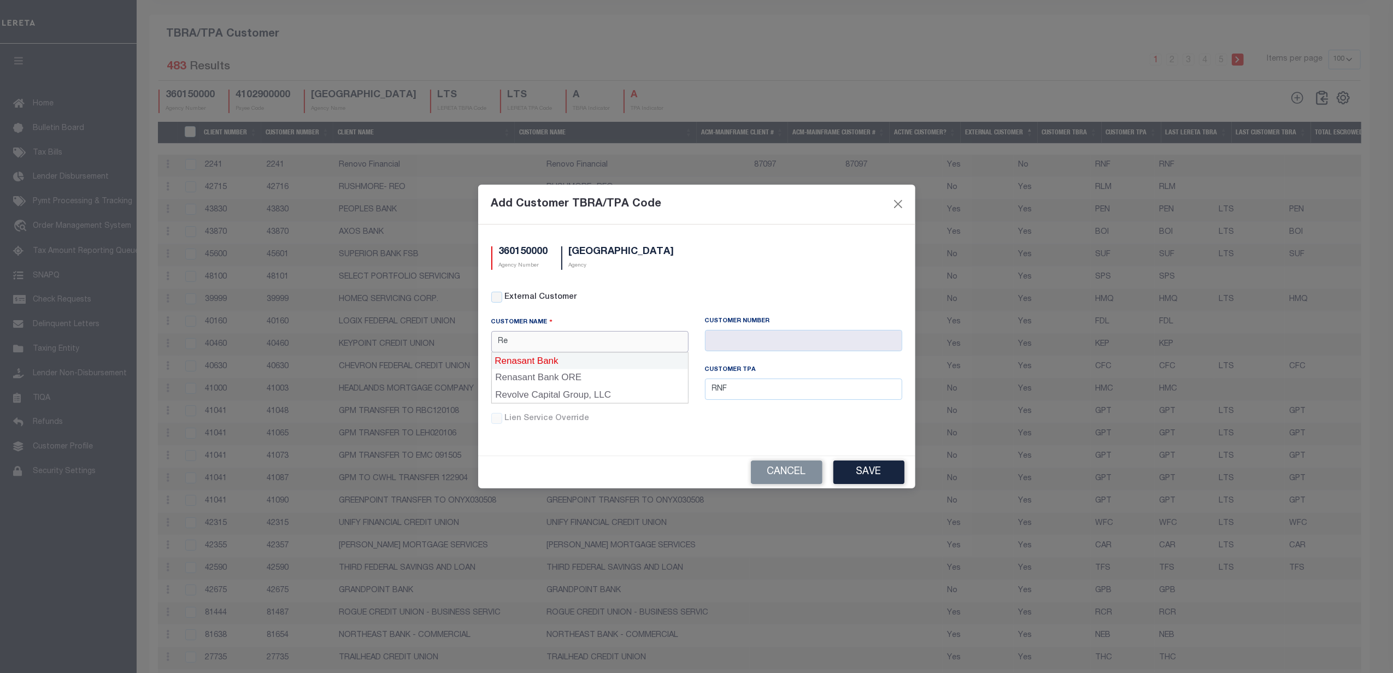
type input "2196"
click at [804, 471] on button "Cancel" at bounding box center [787, 473] width 72 height 24
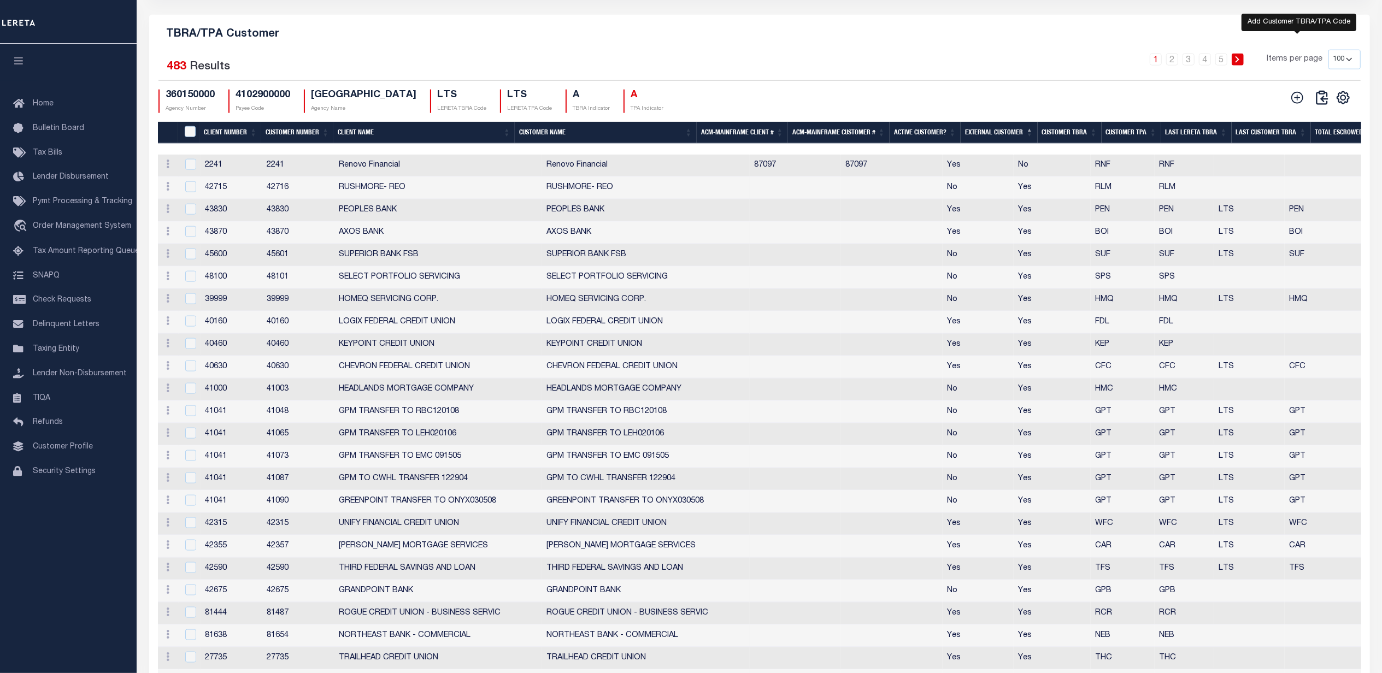
click at [1295, 105] on icon at bounding box center [1298, 98] width 14 height 14
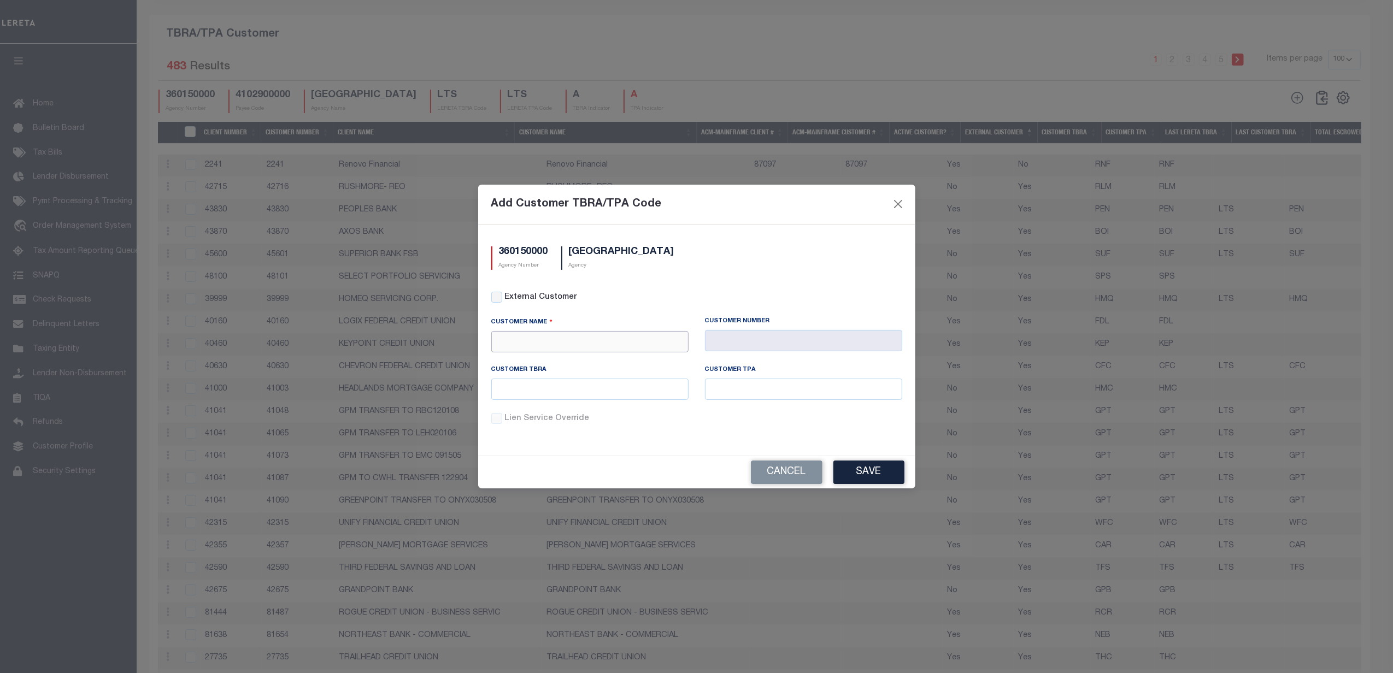
click at [599, 335] on input "text" at bounding box center [589, 341] width 197 height 21
type input "P"
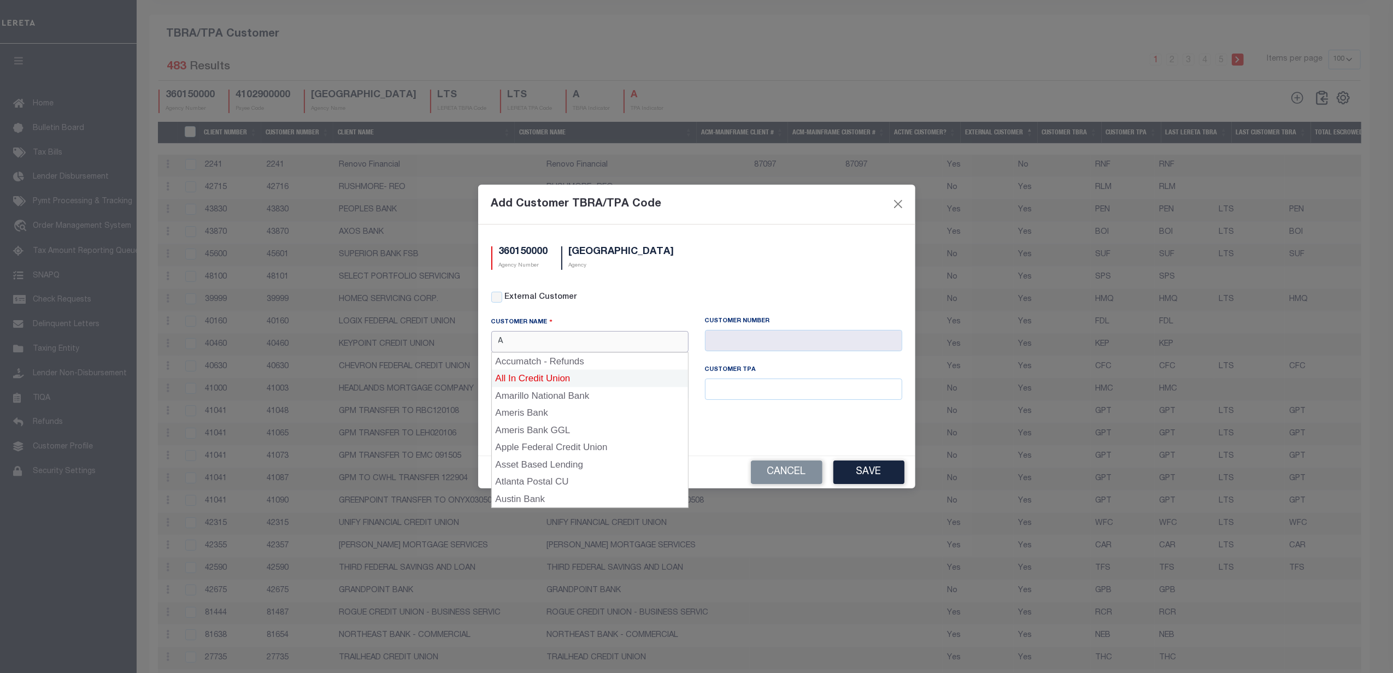
click at [553, 379] on div "All In Credit Union" at bounding box center [590, 378] width 196 height 17
type input "All In Credit Union"
type input "2204"
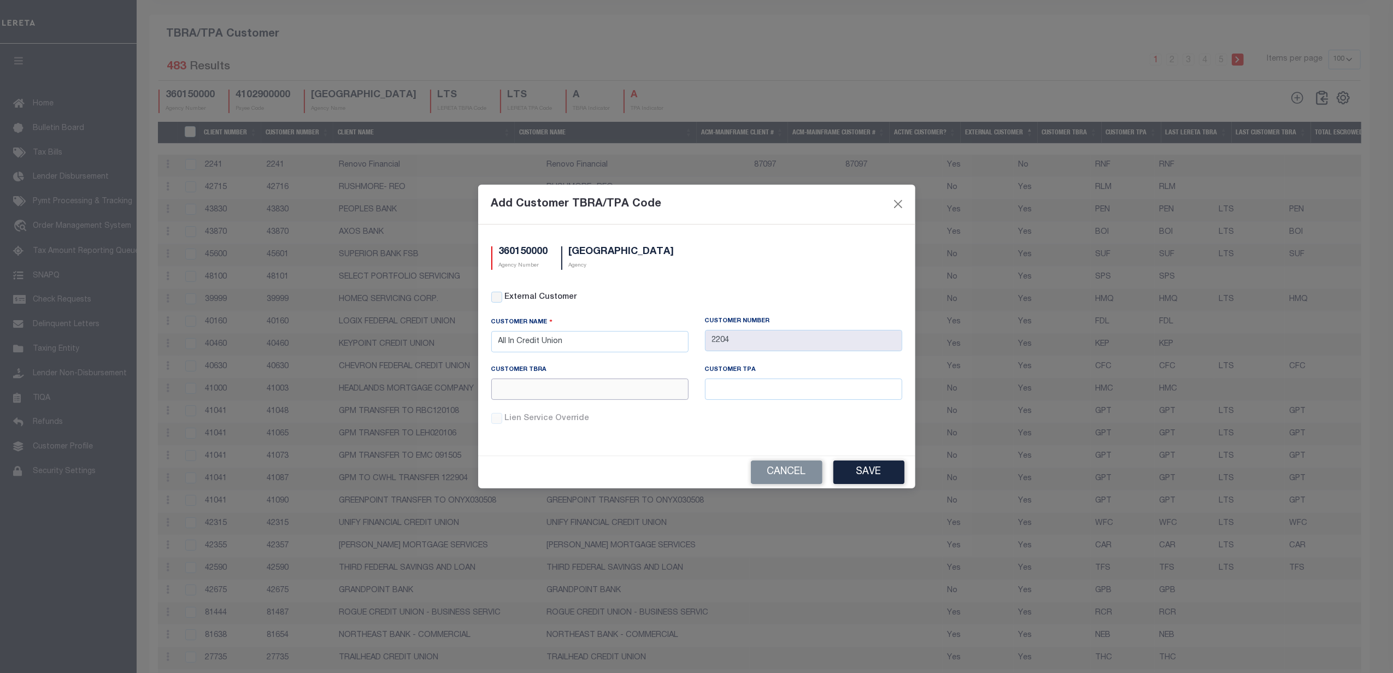
drag, startPoint x: 606, startPoint y: 392, endPoint x: 679, endPoint y: 395, distance: 73.3
click at [606, 392] on input "text" at bounding box center [589, 389] width 197 height 21
click at [760, 396] on input "text" at bounding box center [803, 389] width 197 height 21
click at [619, 424] on label "Lien Service Override" at bounding box center [703, 419] width 397 height 12
click at [0, 0] on input "Lien Service Override" at bounding box center [0, 0] width 0 height 0
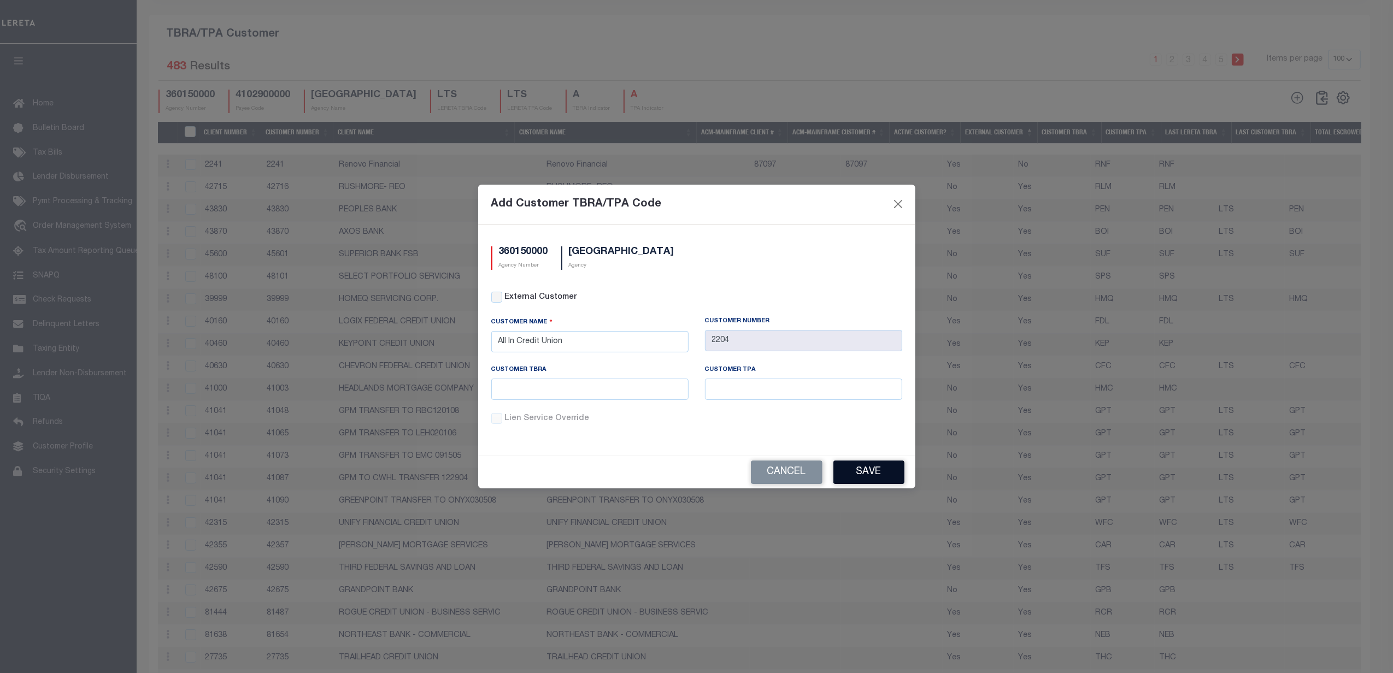
click at [876, 474] on button "Save" at bounding box center [869, 473] width 71 height 24
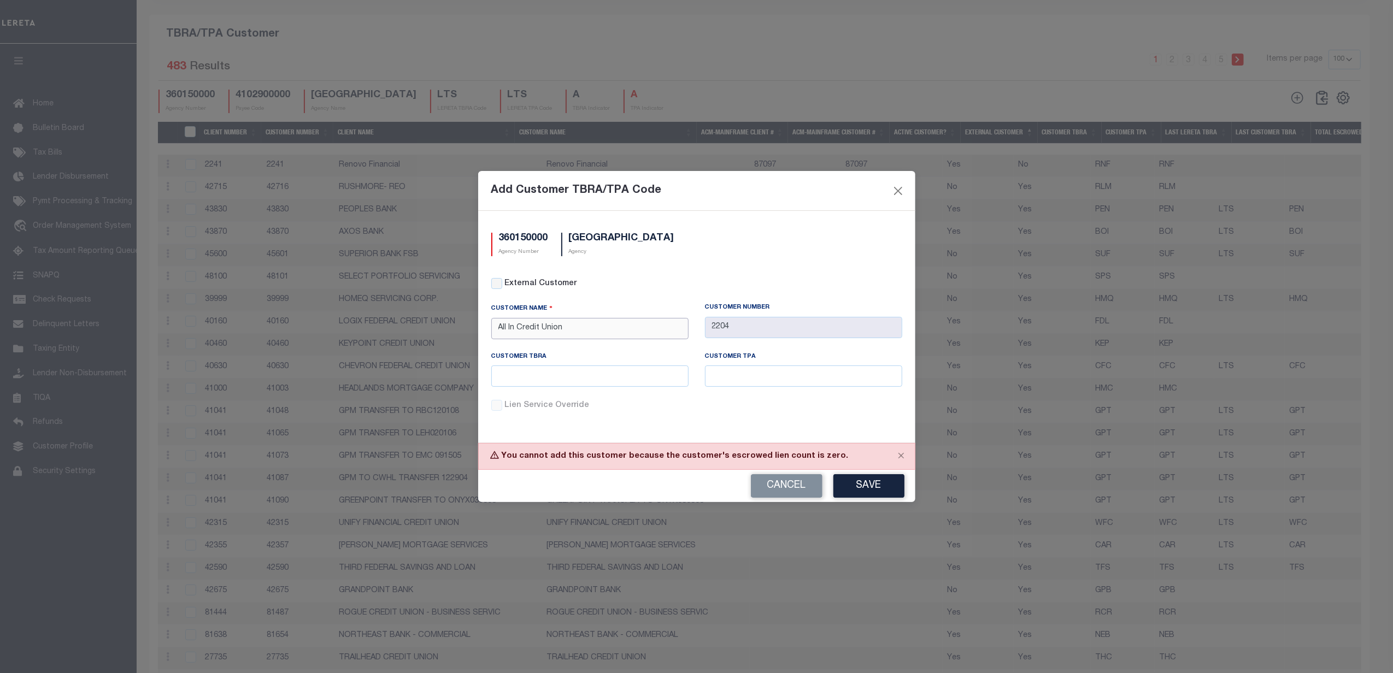
drag, startPoint x: 575, startPoint y: 325, endPoint x: 493, endPoint y: 324, distance: 82.0
click at [493, 324] on input "All In Credit Union" at bounding box center [589, 328] width 197 height 21
click at [525, 343] on div "Atlanta Postal CU" at bounding box center [590, 347] width 196 height 17
type input "Atlanta Postal CU"
type input "2205"
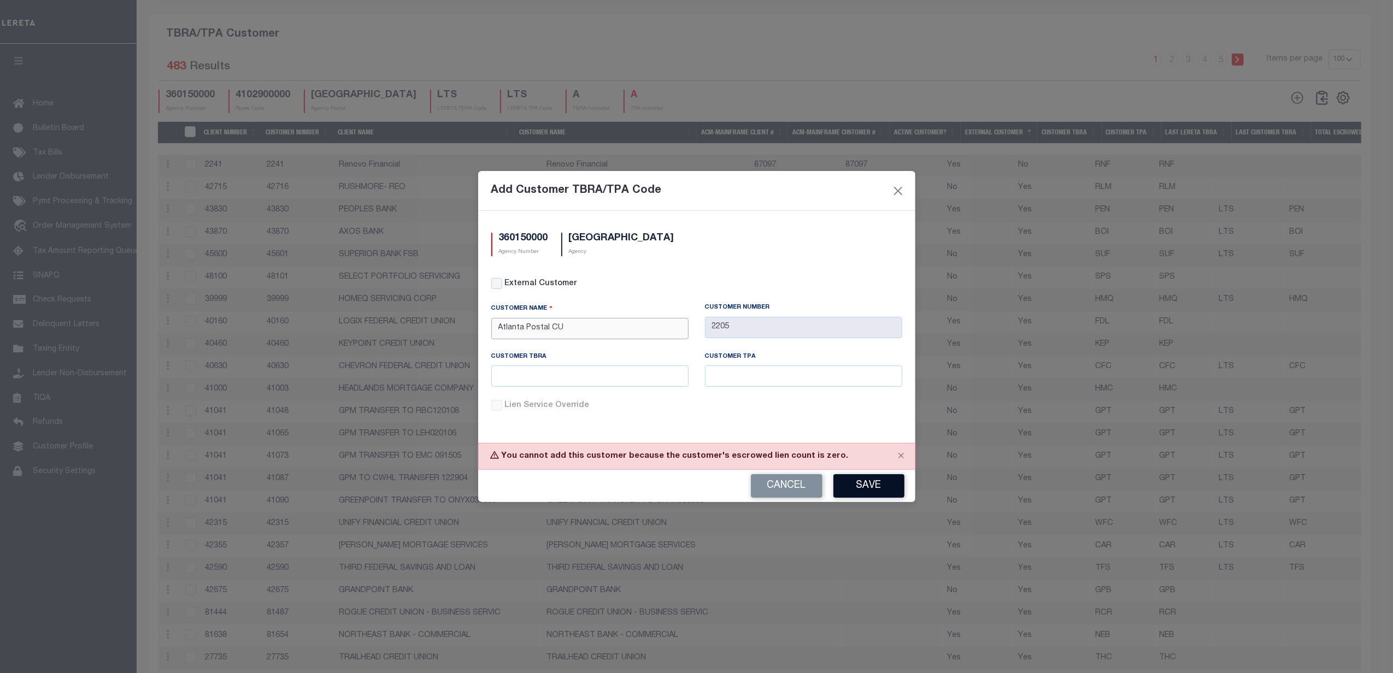
type input "Atlanta Postal CU"
click at [879, 493] on button "Save" at bounding box center [869, 486] width 71 height 24
click at [904, 189] on button "Close" at bounding box center [898, 191] width 14 height 14
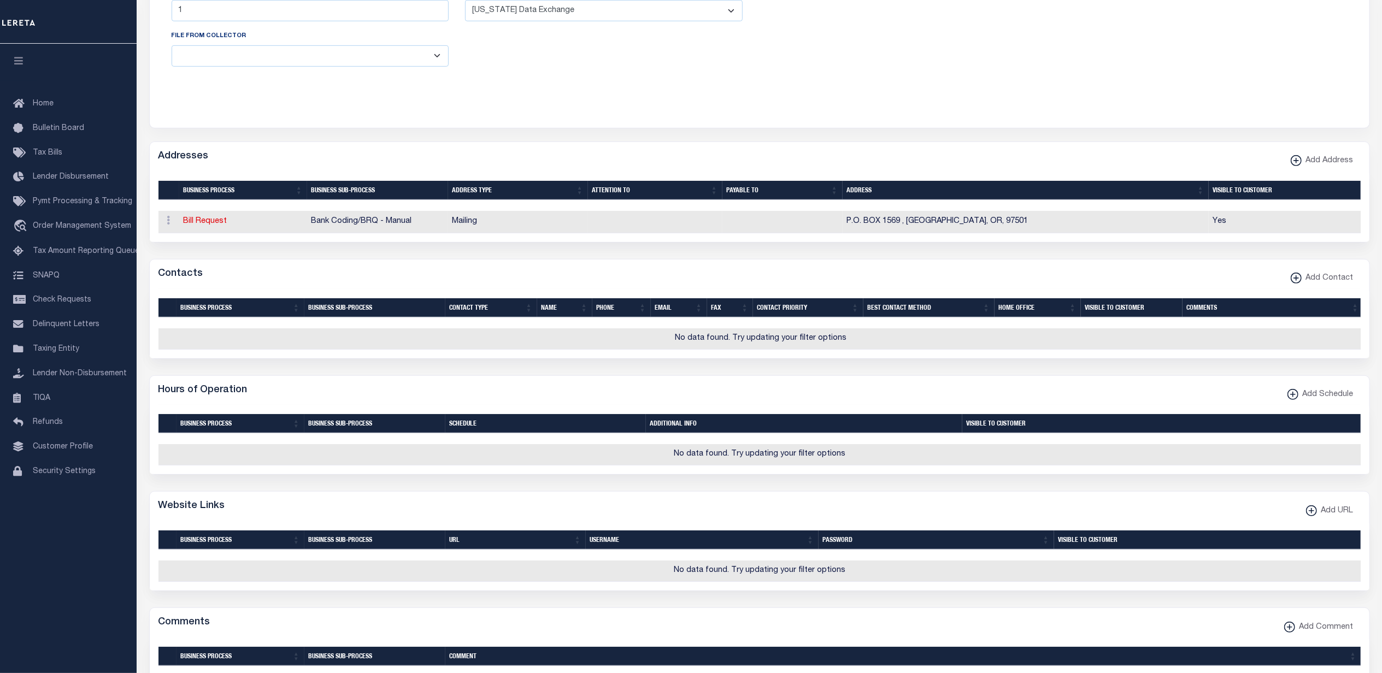
scroll to position [0, 0]
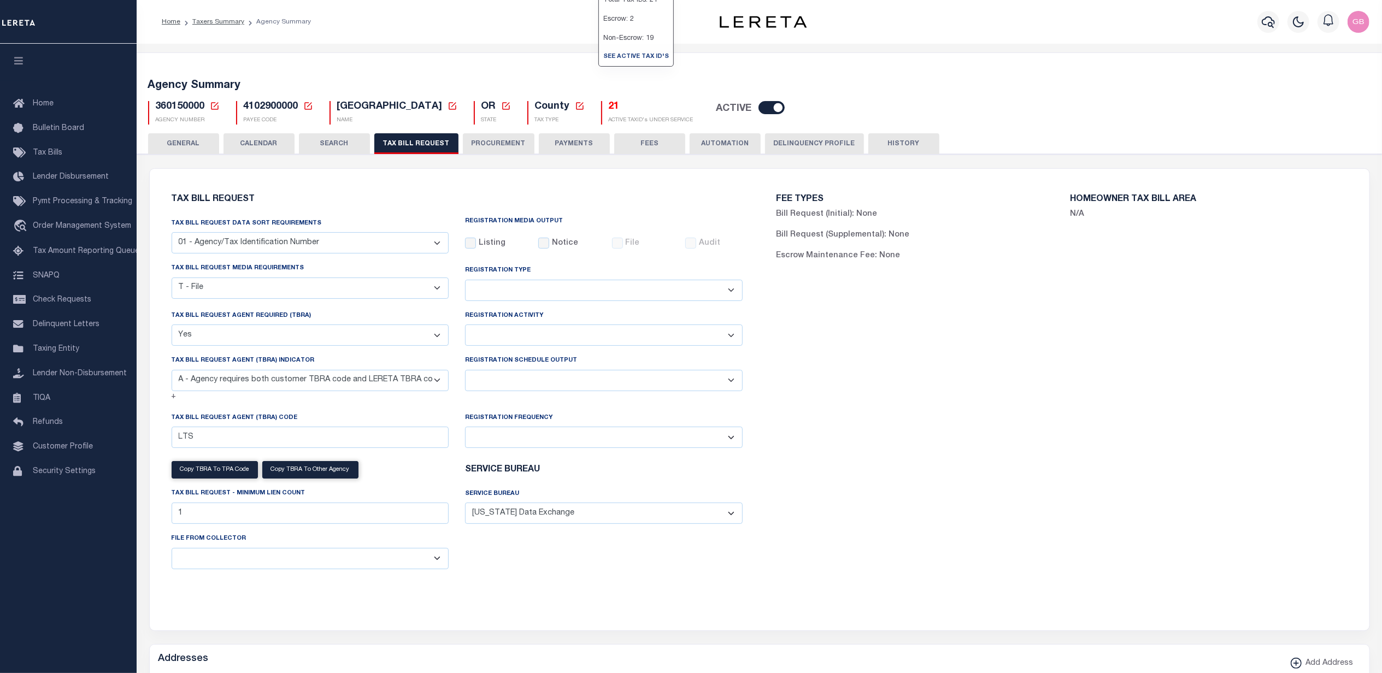
click at [609, 106] on h5 "21" at bounding box center [651, 107] width 85 height 12
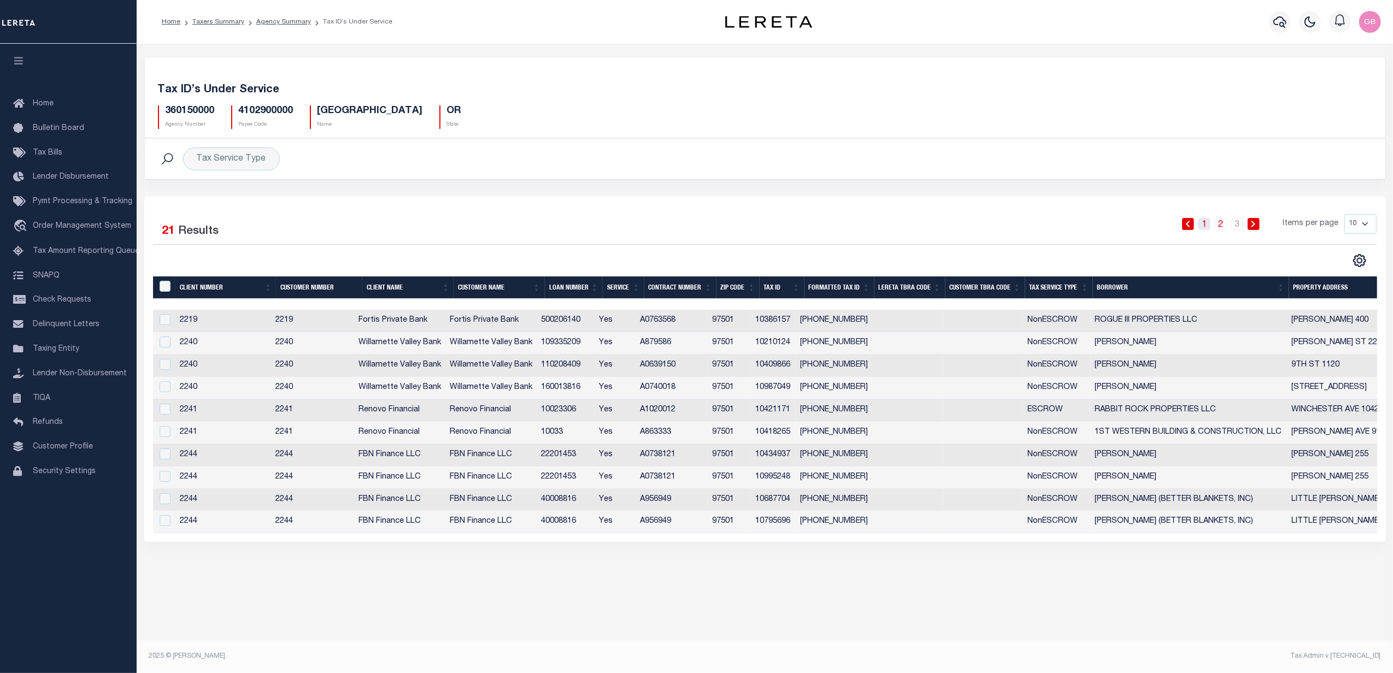
click at [1207, 228] on link "1" at bounding box center [1205, 224] width 12 height 12
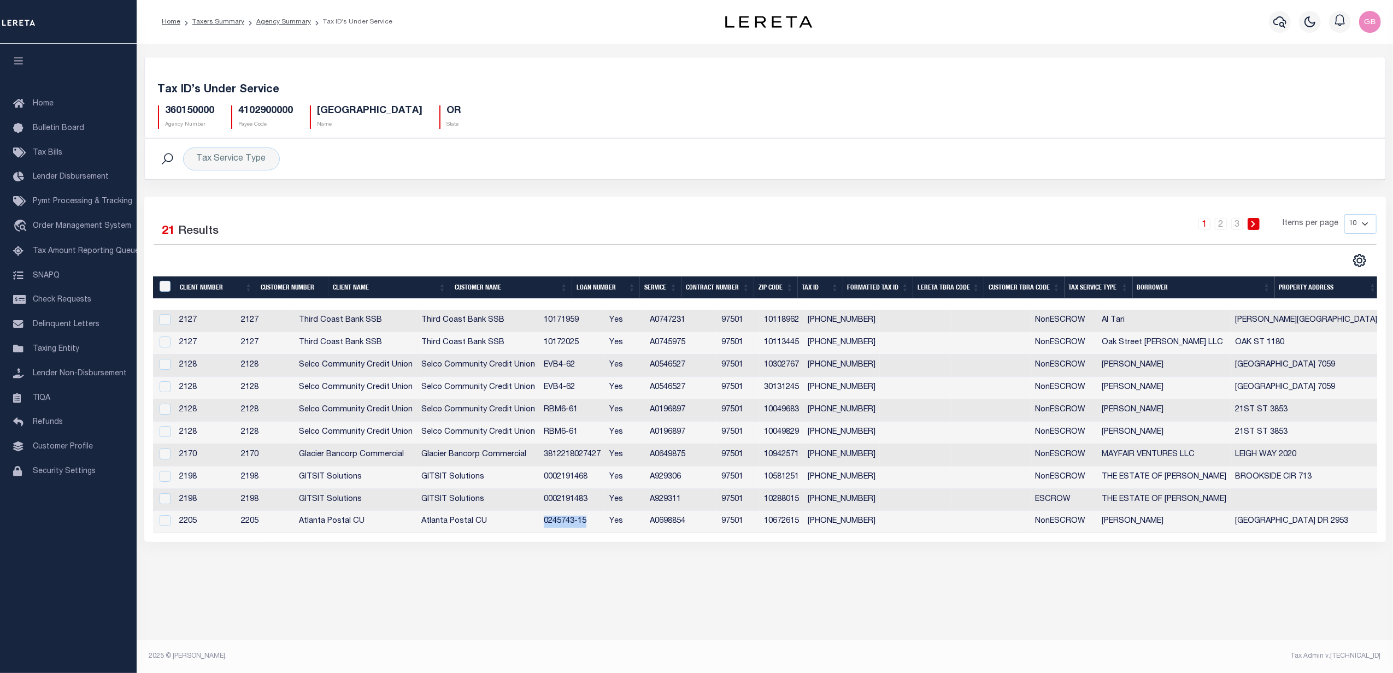
drag, startPoint x: 576, startPoint y: 529, endPoint x: 626, endPoint y: 529, distance: 50.3
click at [605, 529] on td "0245743-15" at bounding box center [573, 522] width 66 height 22
checkbox input "true"
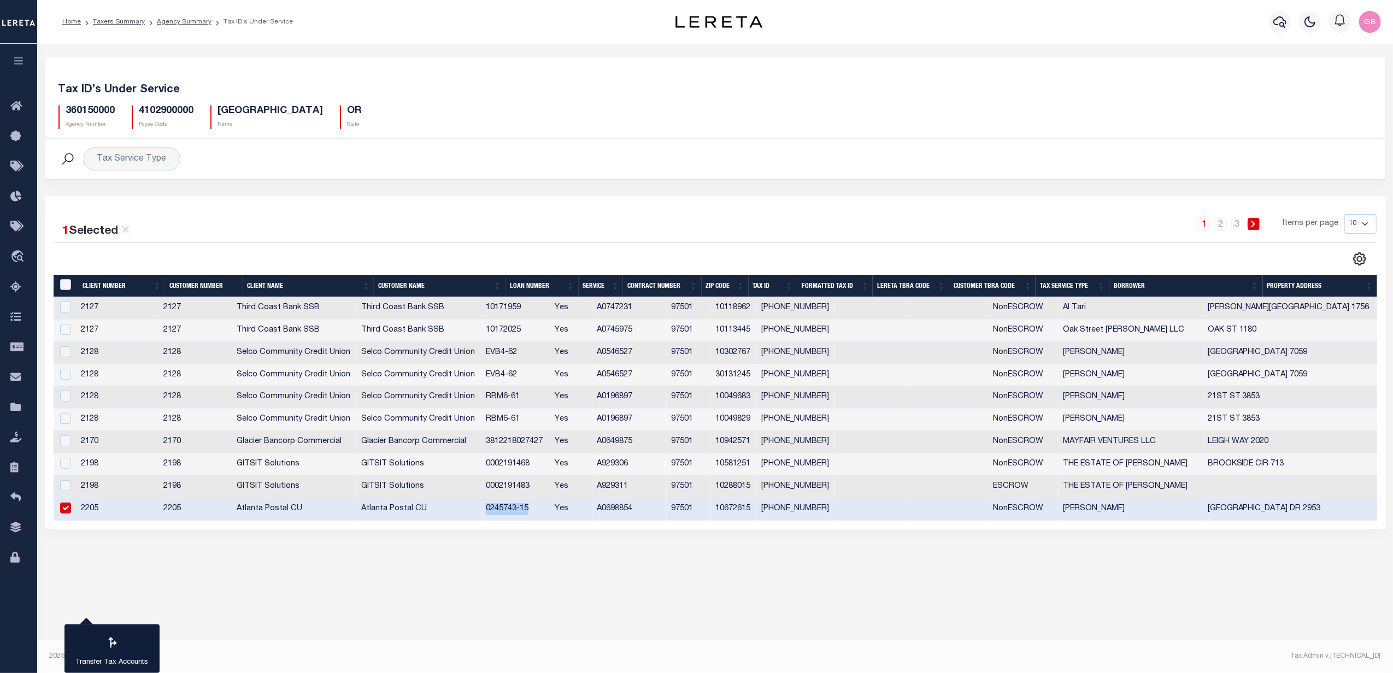
copy td "0245743-15"
